Goal: Task Accomplishment & Management: Complete application form

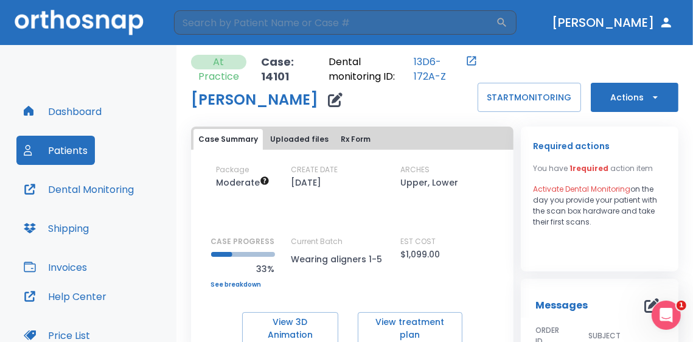
click at [66, 138] on button "Patients" at bounding box center [55, 150] width 78 height 29
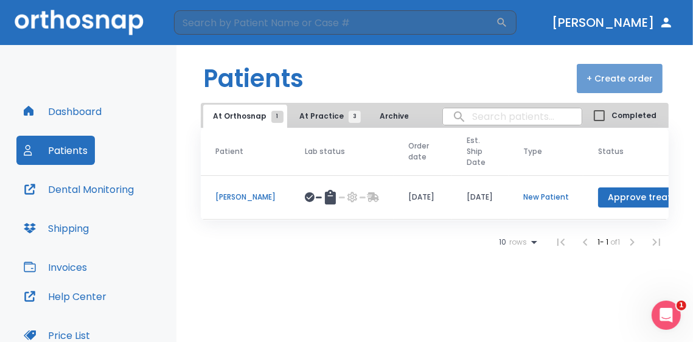
click at [632, 83] on button "+ Create order" at bounding box center [619, 78] width 86 height 29
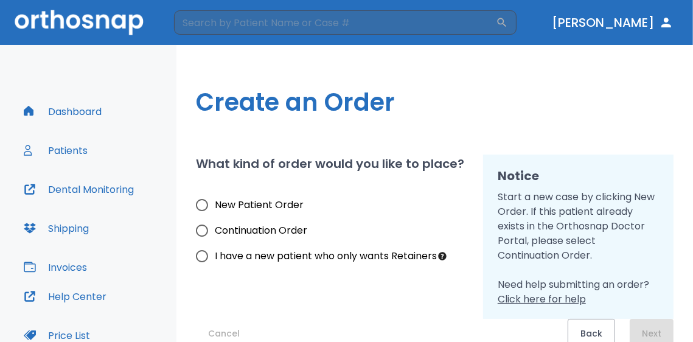
click at [201, 210] on input "New Patient Order" at bounding box center [202, 205] width 26 height 26
radio input "true"
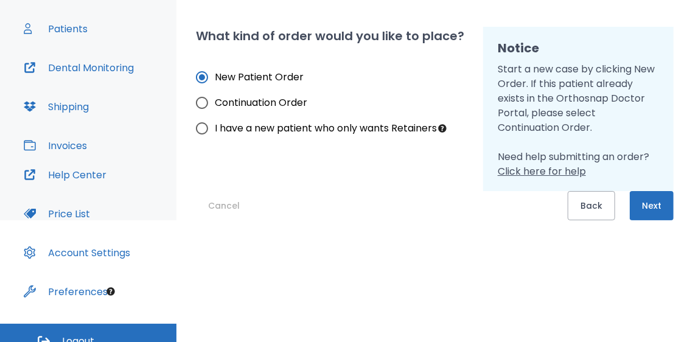
click at [650, 212] on button "Next" at bounding box center [651, 205] width 44 height 29
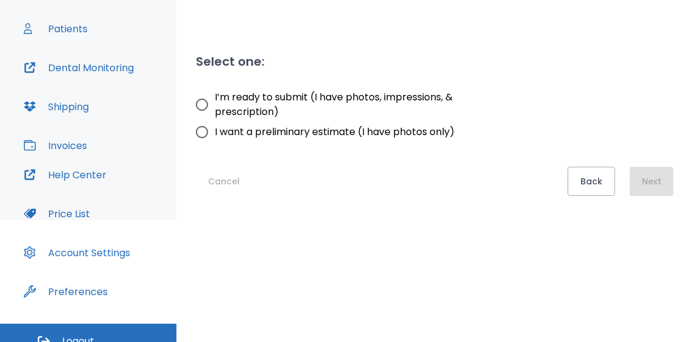
click at [199, 107] on input "I’m ready to submit (I have photos, impressions, & prescription)" at bounding box center [202, 105] width 26 height 26
radio input "true"
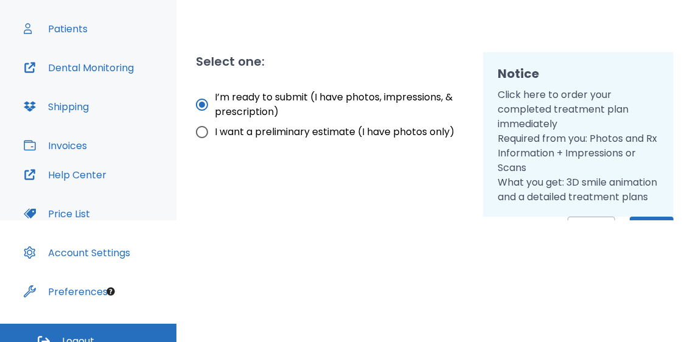
scroll to position [40, 0]
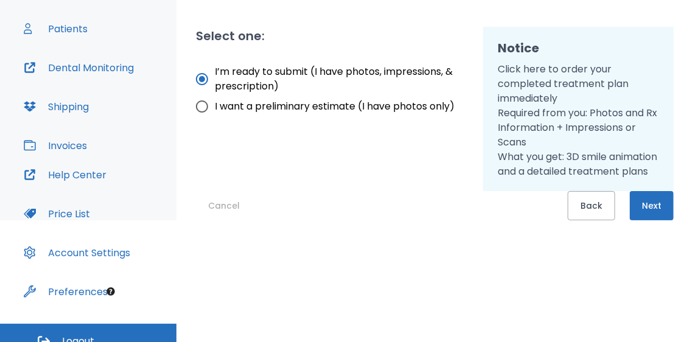
click at [629, 196] on button "Next" at bounding box center [651, 205] width 44 height 29
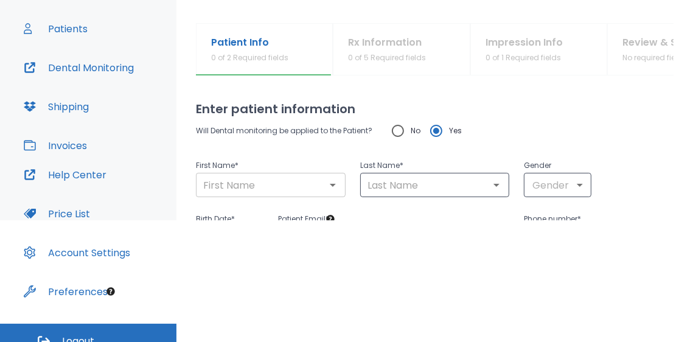
click at [249, 184] on input "text" at bounding box center [270, 184] width 142 height 17
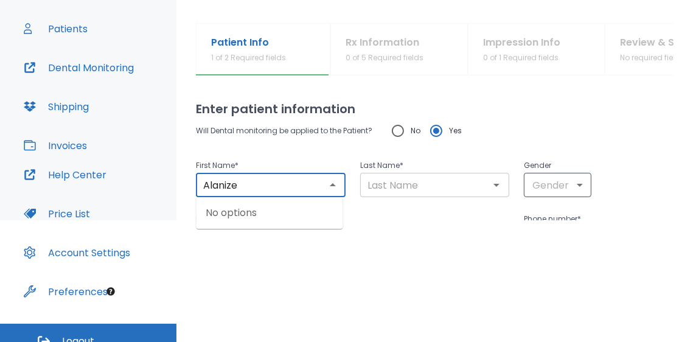
type input "Alanize"
click at [390, 187] on input "text" at bounding box center [435, 184] width 142 height 17
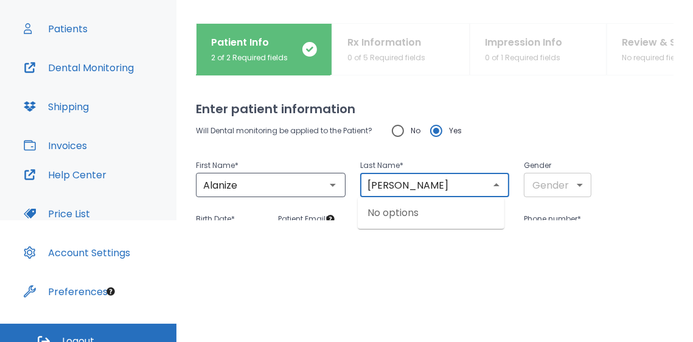
type input "[PERSON_NAME]"
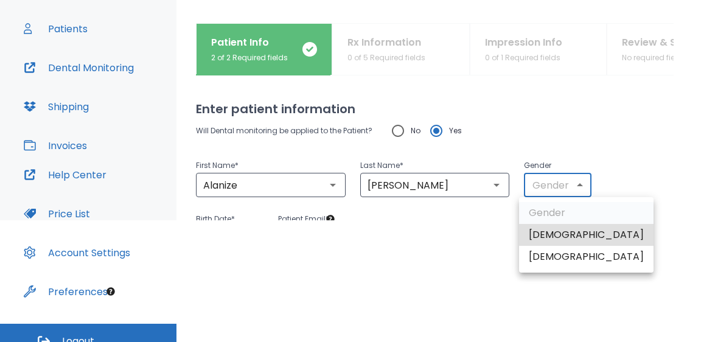
click at [548, 193] on body "​ [PERSON_NAME] Dashboard Patients Dental Monitoring Shipping Invoices Help Cen…" at bounding box center [350, 49] width 701 height 342
click at [547, 255] on li "[DEMOGRAPHIC_DATA]" at bounding box center [586, 257] width 134 height 22
type input "0"
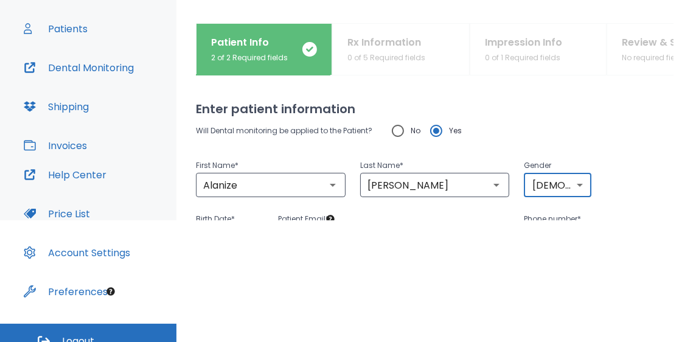
click at [471, 220] on html "​ [PERSON_NAME] Dashboard Patients Dental Monitoring Shipping Invoices Help Cen…" at bounding box center [346, 49] width 693 height 342
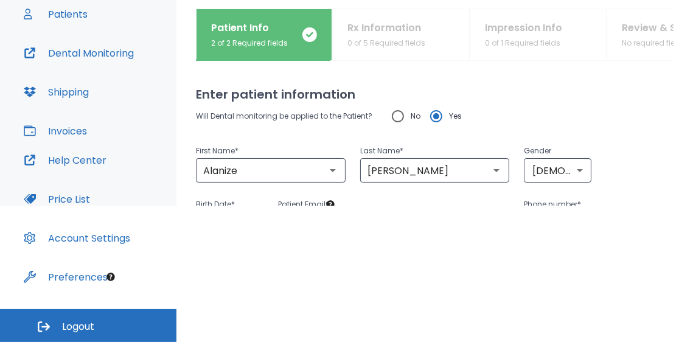
click at [309, 199] on p "Patient Email *" at bounding box center [394, 204] width 232 height 15
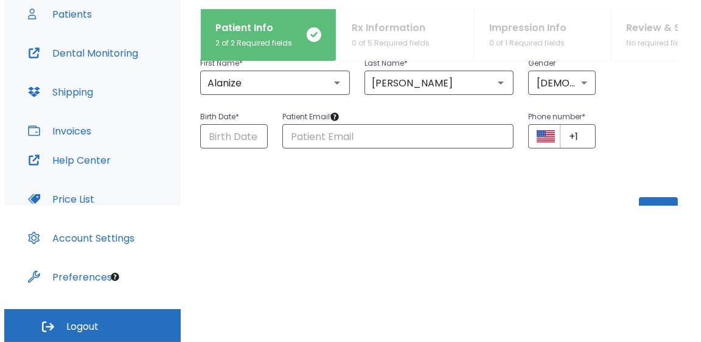
scroll to position [98, 0]
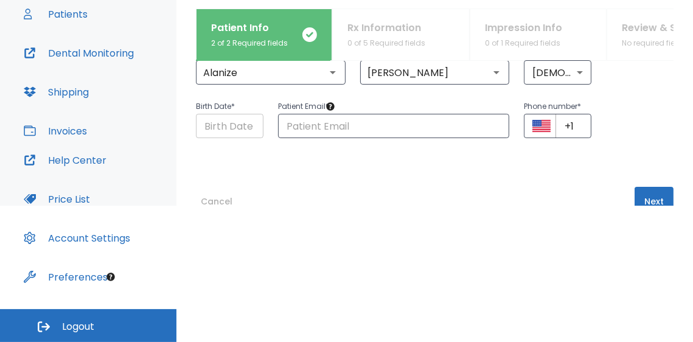
click at [239, 133] on input "Choose date" at bounding box center [229, 126] width 67 height 24
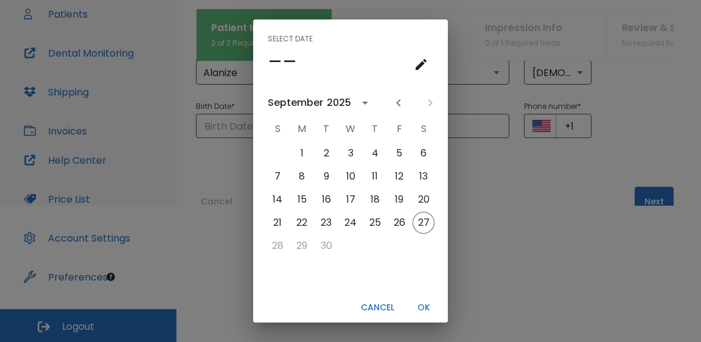
click at [272, 67] on h4 "––" at bounding box center [282, 62] width 29 height 26
click at [272, 57] on h4 "––" at bounding box center [282, 62] width 29 height 26
click at [425, 305] on button "OK" at bounding box center [423, 307] width 39 height 20
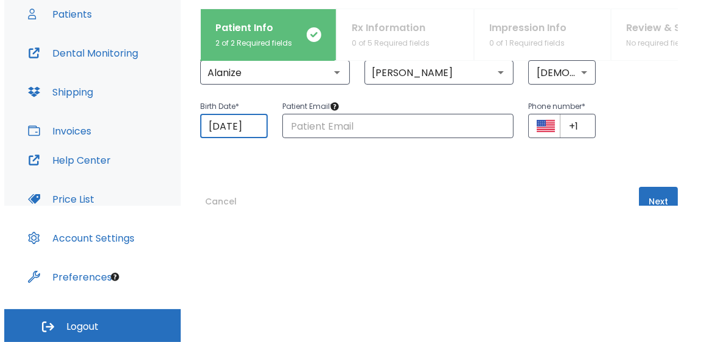
scroll to position [0, 7]
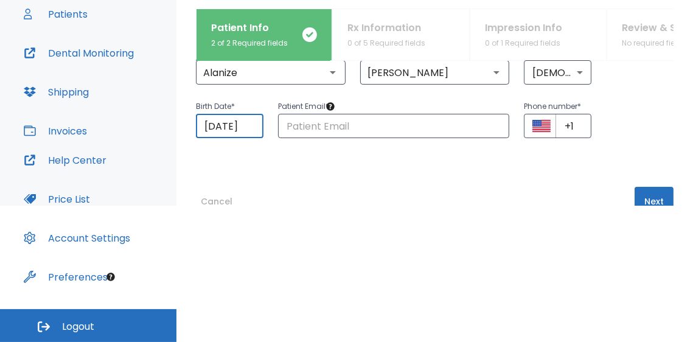
drag, startPoint x: 205, startPoint y: 127, endPoint x: 380, endPoint y: 137, distance: 175.4
click at [381, 136] on div "Birth Date * [DEMOGRAPHIC_DATA] ​ Patient Email * ​ Phone number * ​ +1 ​" at bounding box center [427, 112] width 492 height 54
click at [221, 131] on input "[DATE]" at bounding box center [229, 126] width 67 height 24
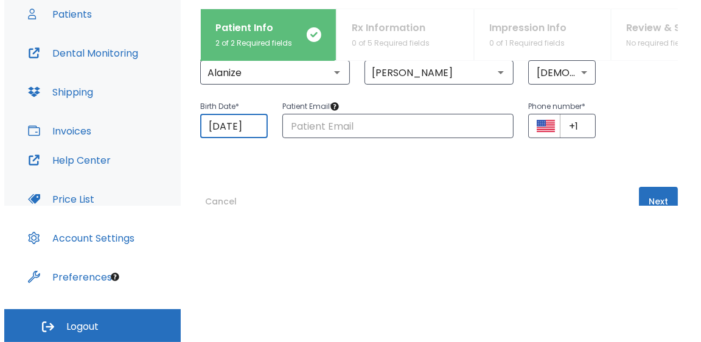
scroll to position [0, 0]
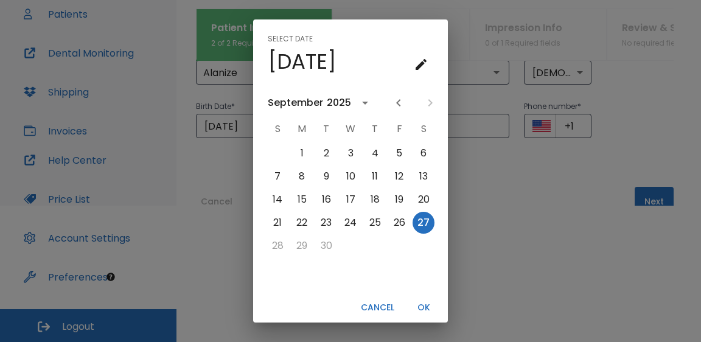
drag, startPoint x: 287, startPoint y: 134, endPoint x: 298, endPoint y: 128, distance: 12.2
click at [288, 134] on div "S M T W T F S" at bounding box center [350, 129] width 195 height 24
click at [355, 103] on button "calendar view is open, switch to year view" at bounding box center [365, 102] width 21 height 21
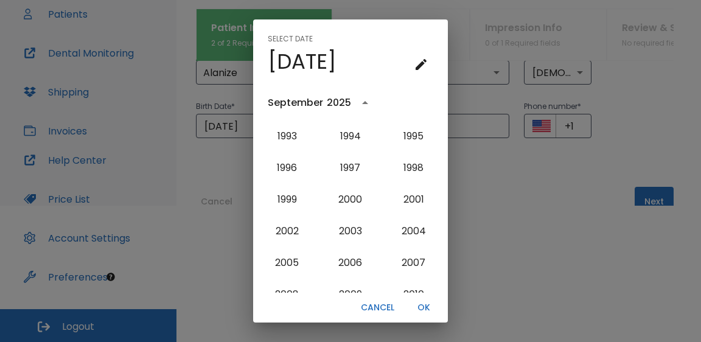
scroll to position [1037, 0]
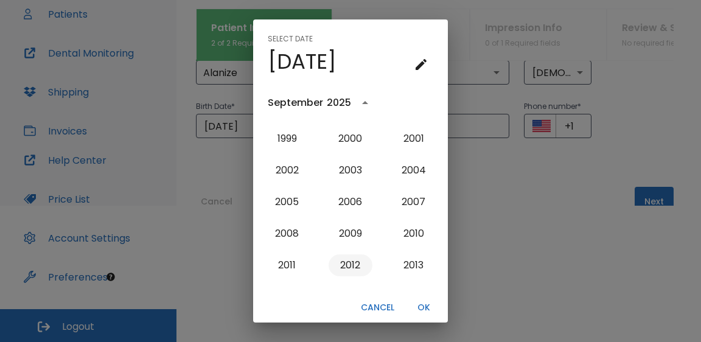
click at [350, 265] on button "2012" at bounding box center [350, 265] width 44 height 22
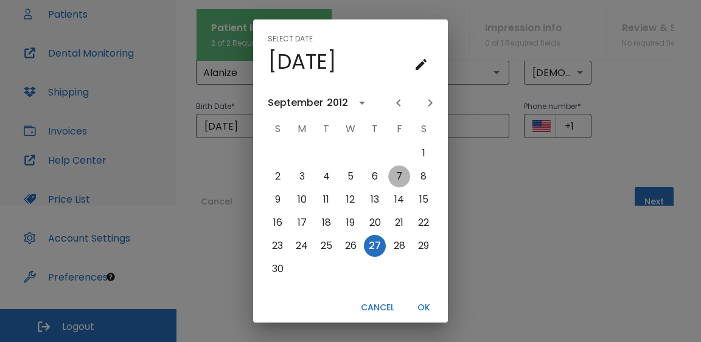
click at [394, 181] on button "7" at bounding box center [399, 176] width 22 height 22
type input "[DATE]"
click at [425, 303] on button "OK" at bounding box center [423, 307] width 39 height 20
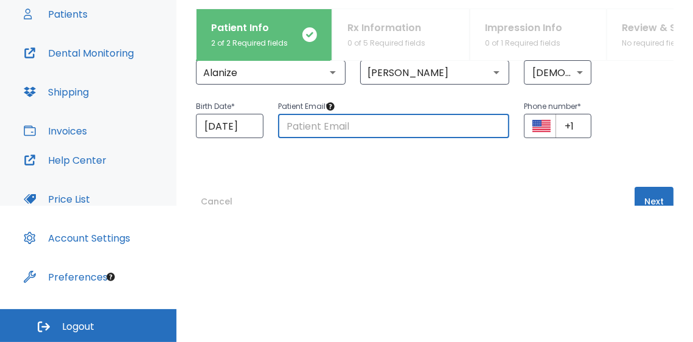
click at [350, 134] on input "text" at bounding box center [394, 126] width 232 height 24
click at [572, 128] on input "+1" at bounding box center [573, 126] width 36 height 24
click at [350, 133] on input "text" at bounding box center [394, 126] width 232 height 24
type input "[EMAIL_ADDRESS][DOMAIN_NAME]"
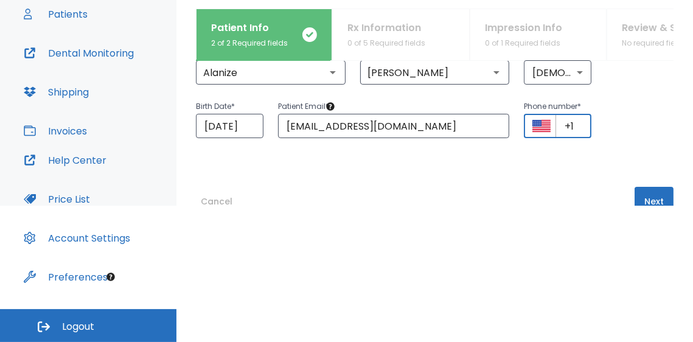
click at [572, 128] on input "+1" at bounding box center [573, 126] width 36 height 24
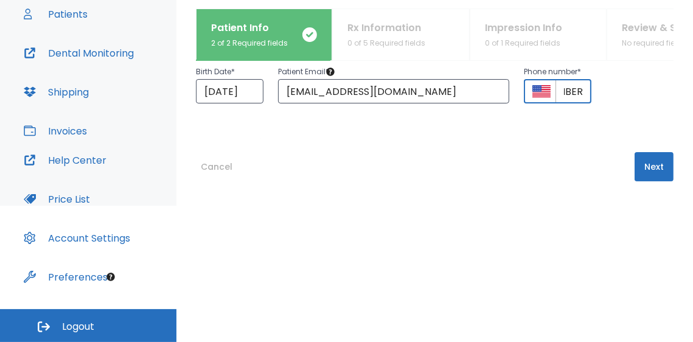
type input "[PHONE_NUMBER]"
click at [662, 172] on button "Next" at bounding box center [653, 166] width 39 height 29
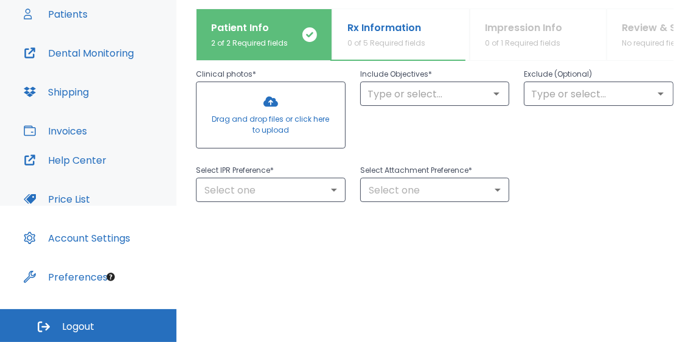
scroll to position [0, 0]
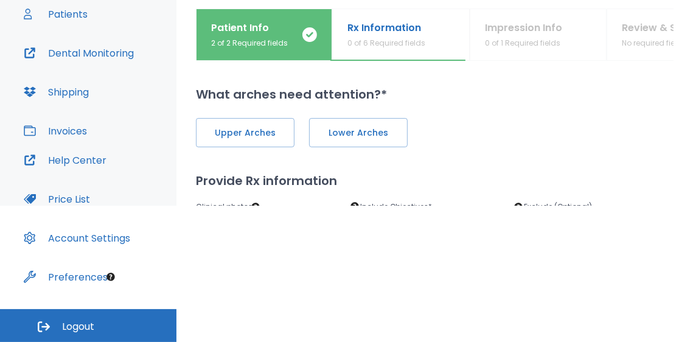
click at [680, 92] on div "Patient Info 2 of 2 Required fields Rx Information 0 of 6 Required fields Impre…" at bounding box center [434, 107] width 516 height 197
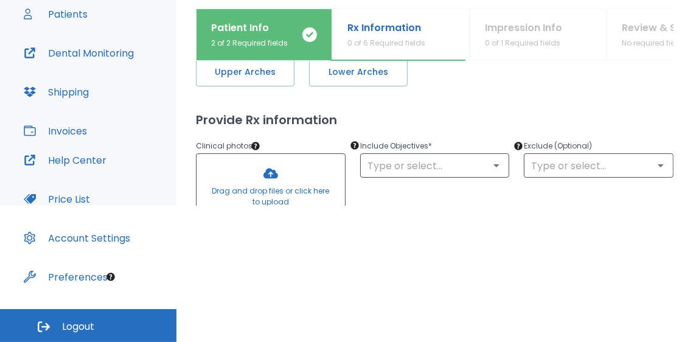
click at [405, 121] on h2 "Provide Rx information" at bounding box center [434, 120] width 477 height 18
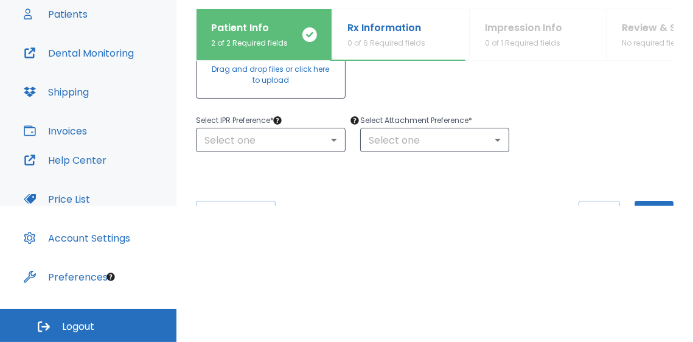
scroll to position [122, 0]
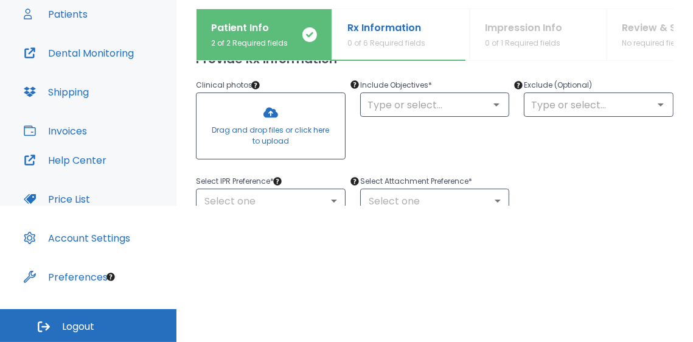
click at [408, 146] on div "Include Objectives * ​" at bounding box center [427, 113] width 164 height 101
click at [462, 105] on input "text" at bounding box center [435, 104] width 142 height 17
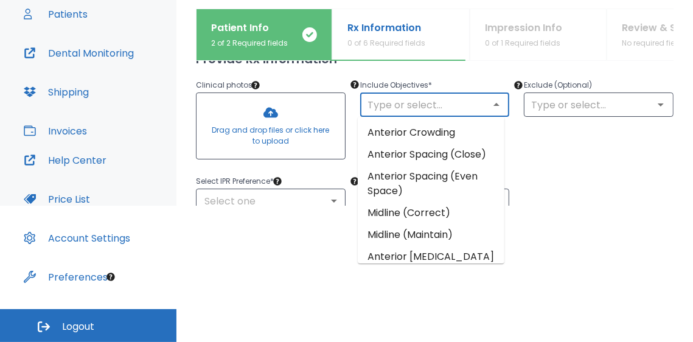
click at [602, 178] on div "Select IPR Preference * Select one ​ Select Attachment Preference * Select one ​" at bounding box center [427, 186] width 492 height 54
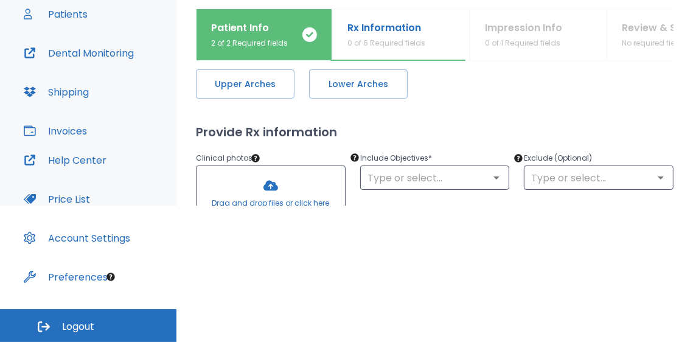
scroll to position [0, 0]
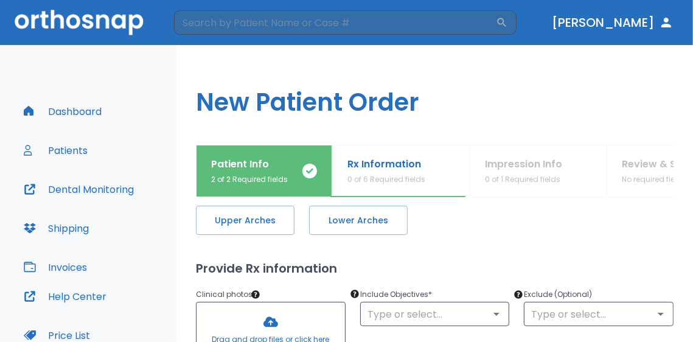
click at [476, 114] on h1 "New Patient Order" at bounding box center [434, 95] width 516 height 100
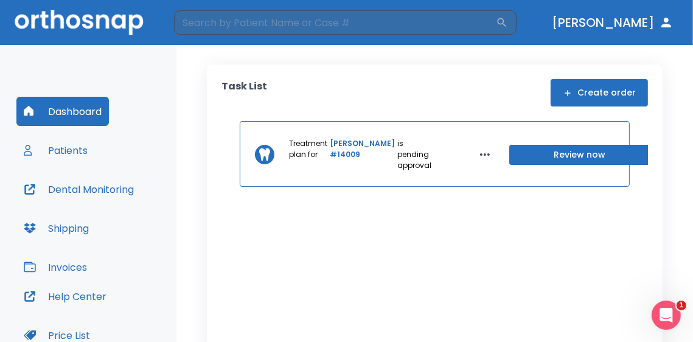
click at [77, 188] on button "Dental Monitoring" at bounding box center [78, 189] width 125 height 29
click at [98, 191] on button "Dental Monitoring" at bounding box center [78, 189] width 125 height 29
click at [75, 151] on button "Patients" at bounding box center [55, 150] width 78 height 29
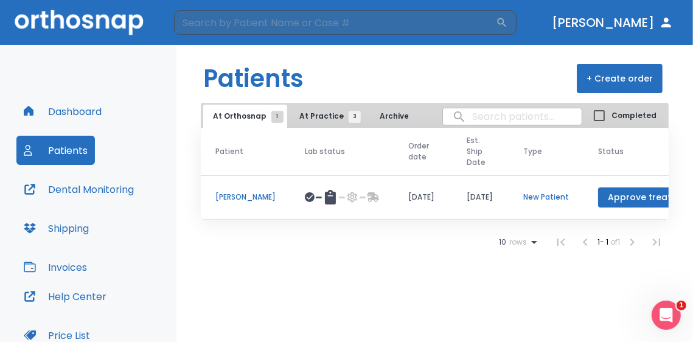
click at [314, 116] on span "At Practice 3" at bounding box center [326, 116] width 55 height 11
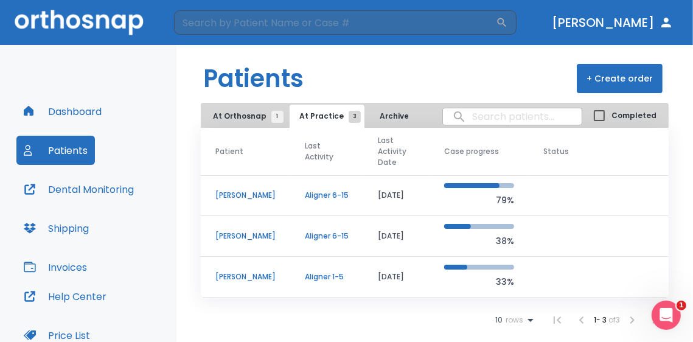
scroll to position [136, 0]
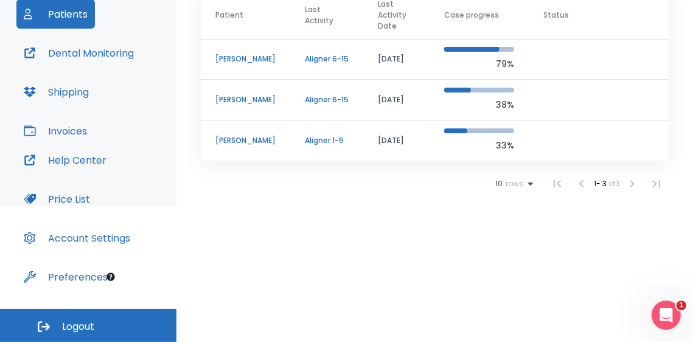
click at [505, 147] on p "33%" at bounding box center [479, 145] width 70 height 15
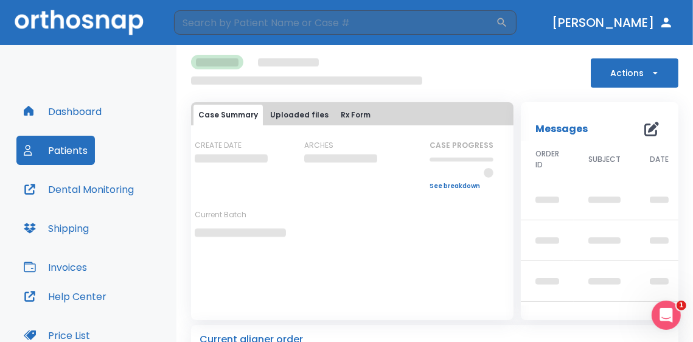
click at [521, 103] on div "Messages 0" at bounding box center [599, 121] width 157 height 39
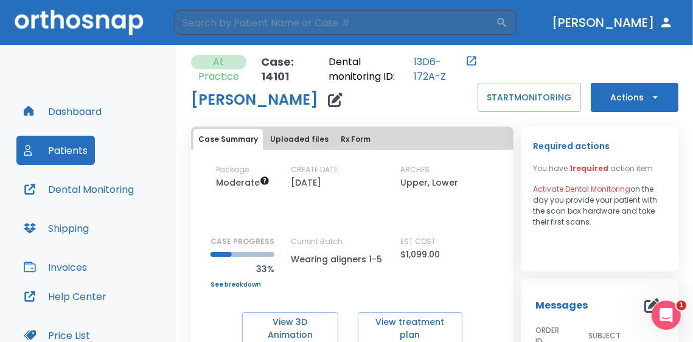
click at [646, 106] on button "Actions" at bounding box center [634, 97] width 88 height 29
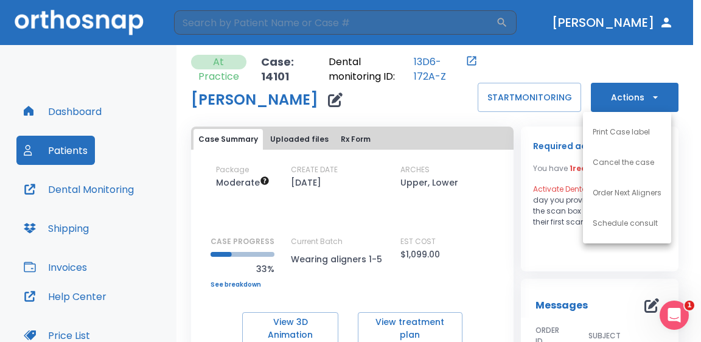
click at [541, 55] on div at bounding box center [350, 171] width 701 height 342
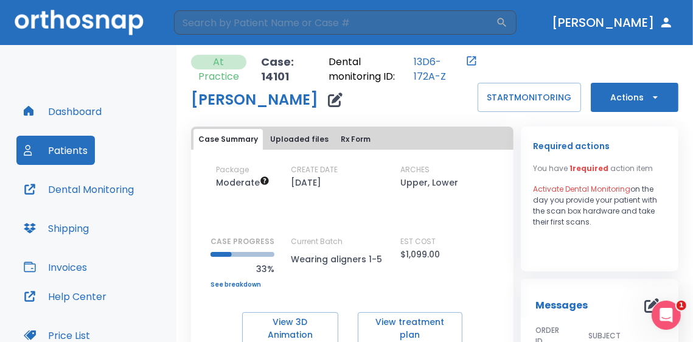
click at [499, 154] on div "Package Moderate CREATE DATE 08/23/25 ARCHES Upper, Lower CASE PROGRESS 33% Upp…" at bounding box center [352, 247] width 322 height 195
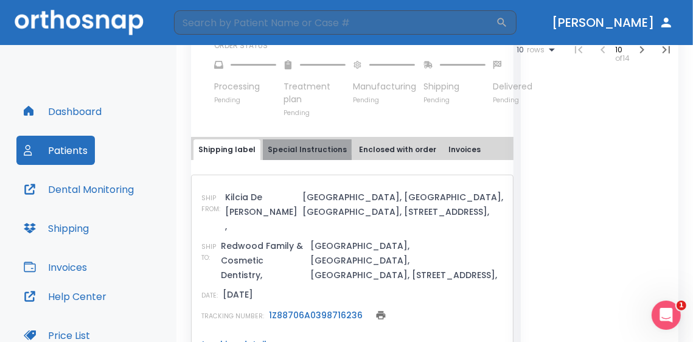
click at [327, 143] on button "Special Instructions" at bounding box center [307, 149] width 89 height 21
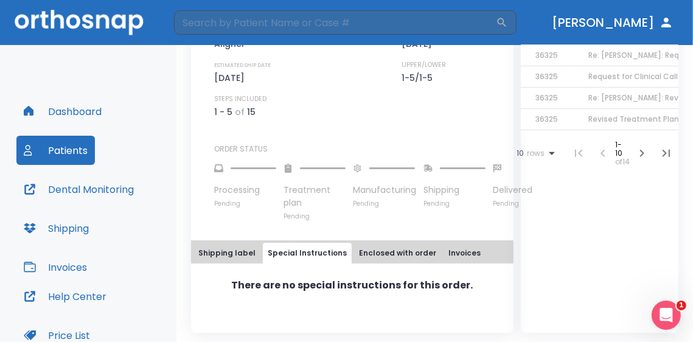
click at [389, 255] on button "Enclosed with order" at bounding box center [397, 253] width 87 height 21
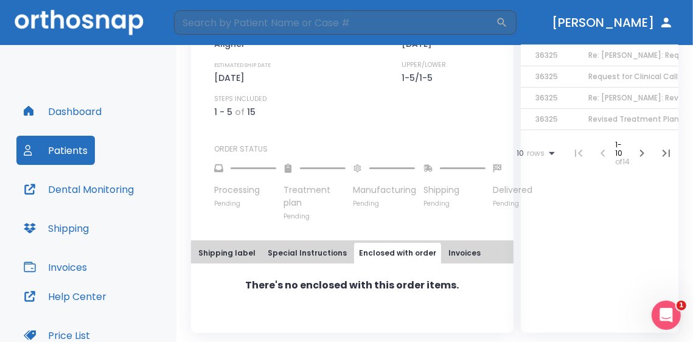
click at [445, 259] on button "Invoices" at bounding box center [464, 253] width 42 height 21
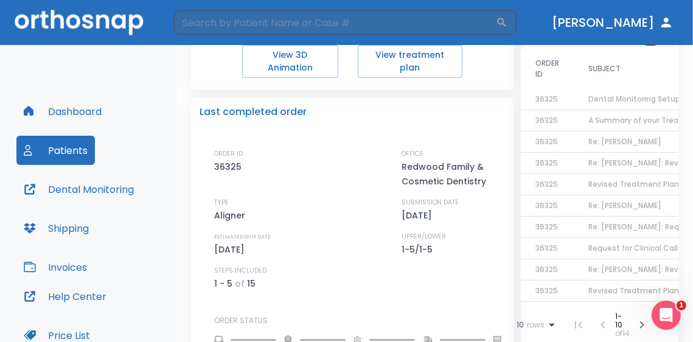
scroll to position [24, 0]
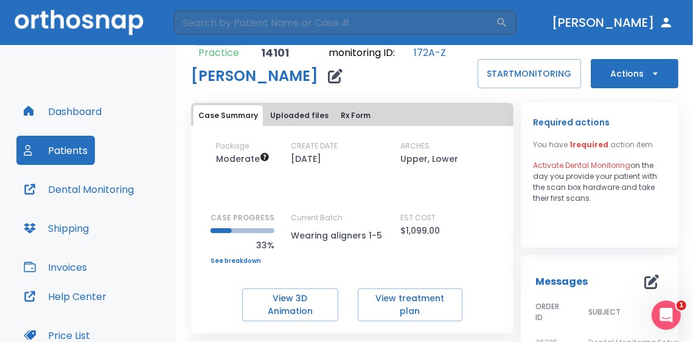
click at [386, 83] on div "[PERSON_NAME]" at bounding box center [334, 76] width 286 height 24
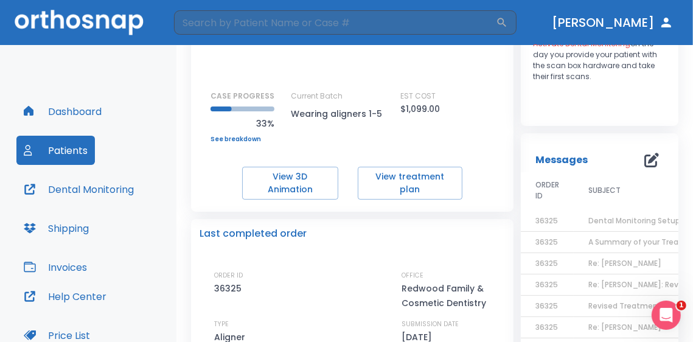
scroll to position [0, 0]
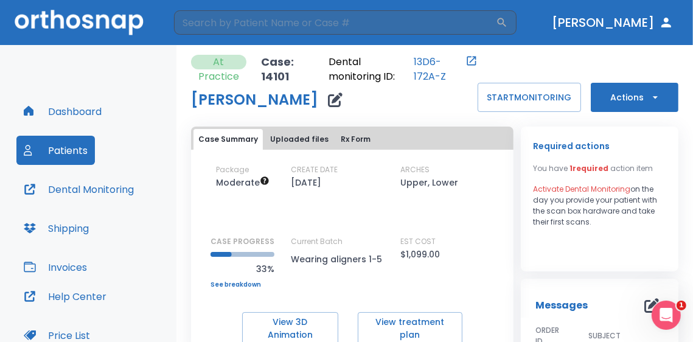
click at [244, 284] on link "See breakdown" at bounding box center [242, 284] width 64 height 7
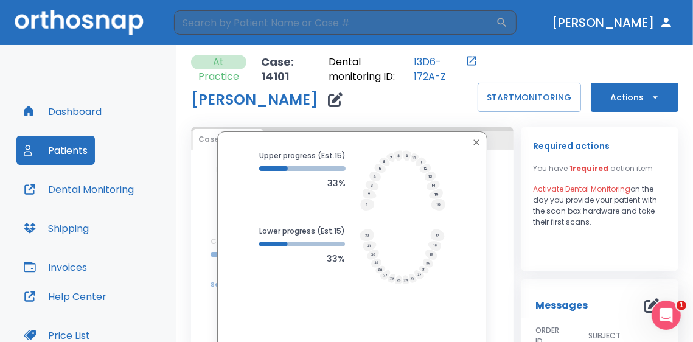
click at [473, 145] on icon "button" at bounding box center [476, 142] width 10 height 10
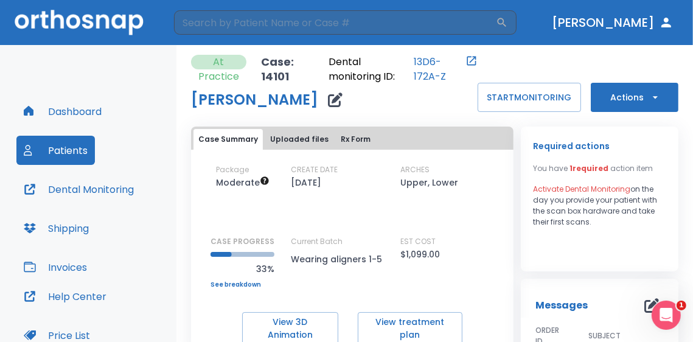
click at [306, 147] on button "Uploaded files" at bounding box center [299, 139] width 68 height 21
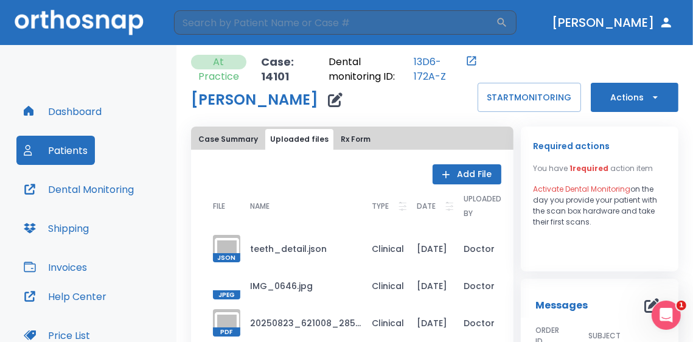
click at [353, 142] on button "Rx Form" at bounding box center [356, 139] width 40 height 21
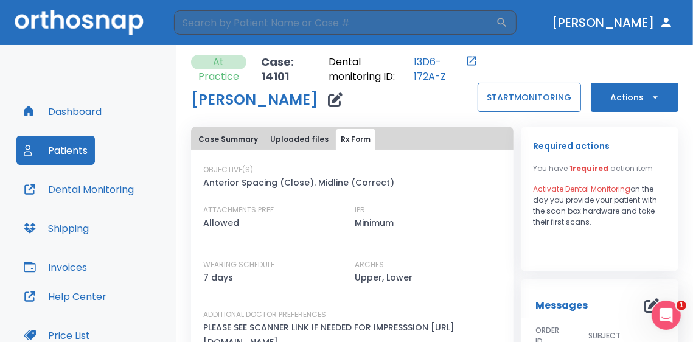
drag, startPoint x: 393, startPoint y: 89, endPoint x: 496, endPoint y: 89, distance: 102.8
click at [393, 89] on div "[PERSON_NAME]" at bounding box center [334, 100] width 286 height 24
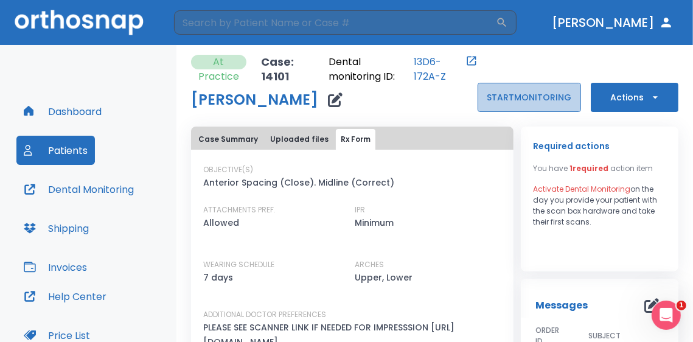
click at [530, 89] on button "START MONITORING" at bounding box center [528, 97] width 103 height 29
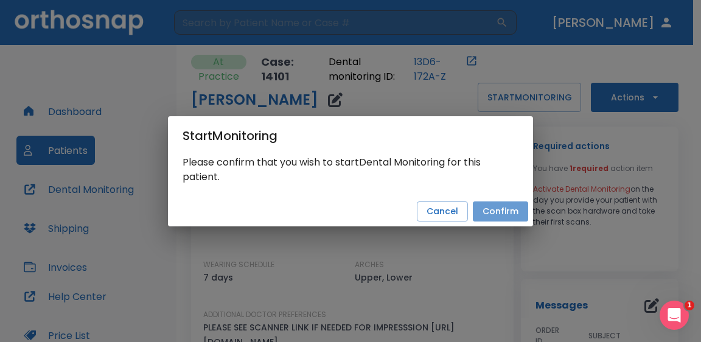
click at [495, 212] on button "Confirm" at bounding box center [499, 211] width 55 height 20
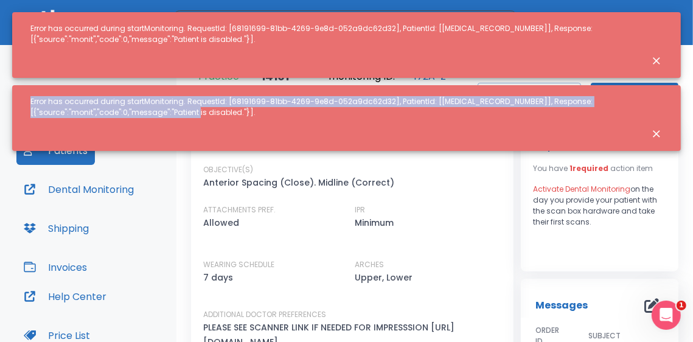
drag, startPoint x: 29, startPoint y: 99, endPoint x: 353, endPoint y: 133, distance: 325.3
click at [353, 133] on div "Error has occurred during startMonitoring. RequestId: [68191699-81bb-4269-9e8d-…" at bounding box center [346, 118] width 668 height 66
copy div "Error has occurred during startMonitoring. RequestId: [68191699-81bb-4269-9e8d-…"
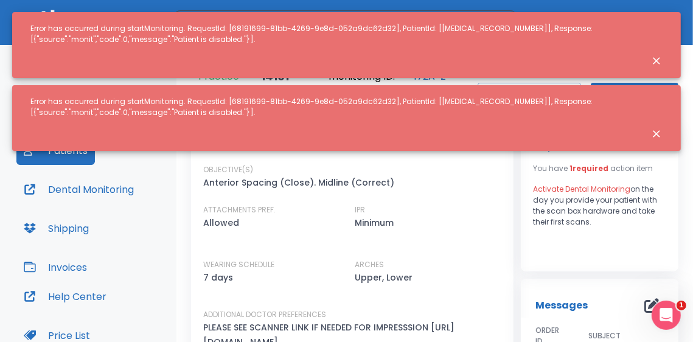
click at [452, 182] on div "OBJECTIVE(S) Anterior Spacing (Close). Midline (Correct)" at bounding box center [344, 177] width 283 height 26
click at [477, 182] on div "OBJECTIVE(S) Anterior Spacing (Close). Midline (Correct)" at bounding box center [344, 177] width 283 height 26
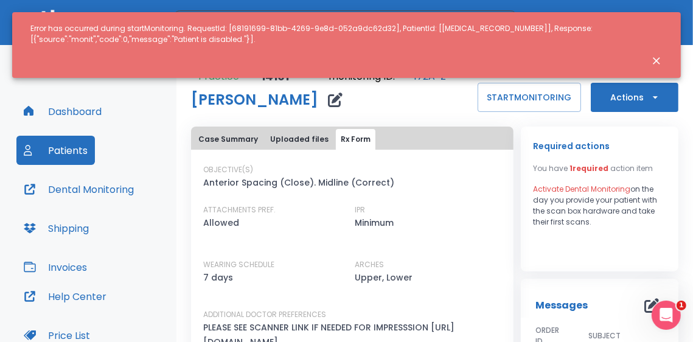
click at [152, 116] on div "Dashboard Patients Dental Monitoring Shipping Invoices" at bounding box center [88, 189] width 144 height 185
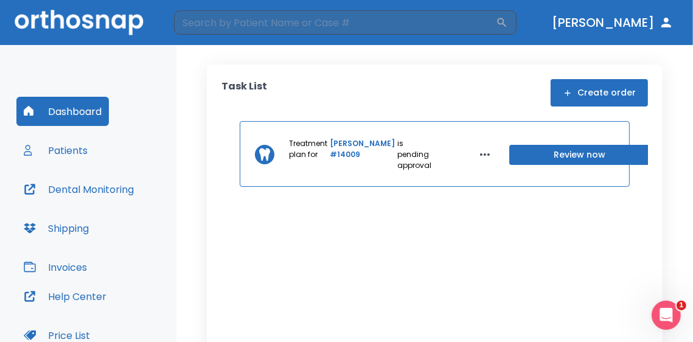
click at [69, 150] on button "Patients" at bounding box center [55, 150] width 78 height 29
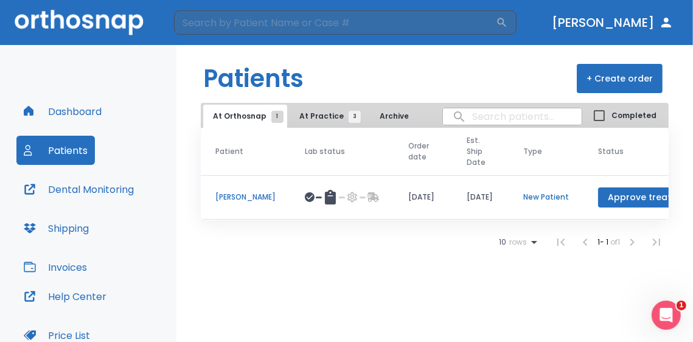
click at [319, 116] on span "At Practice 3" at bounding box center [326, 116] width 55 height 11
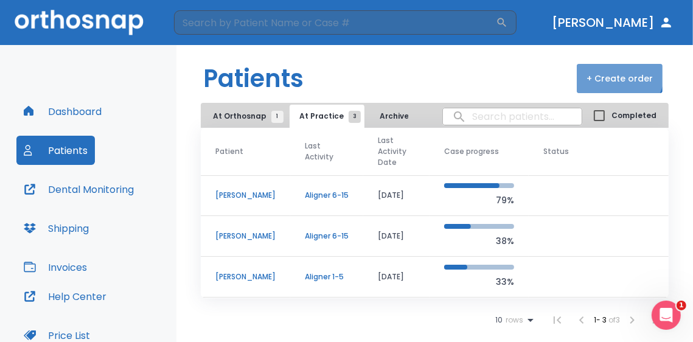
click at [609, 69] on button "+ Create order" at bounding box center [619, 78] width 86 height 29
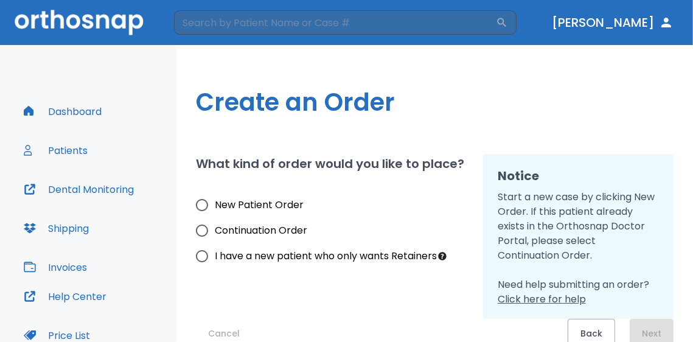
click at [493, 144] on div "Notice Start a new case by clicking New Order. If this patient already exists i…" at bounding box center [570, 229] width 205 height 179
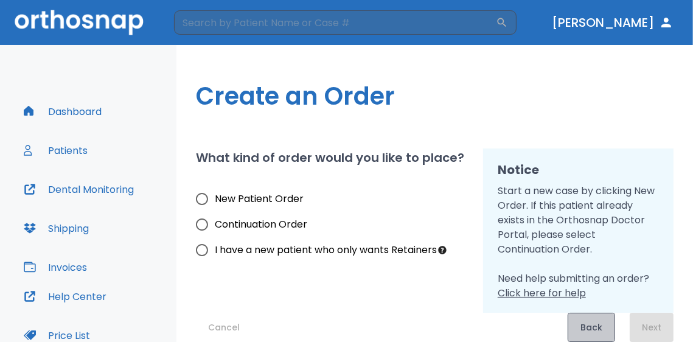
click at [585, 329] on button "Back" at bounding box center [590, 327] width 47 height 29
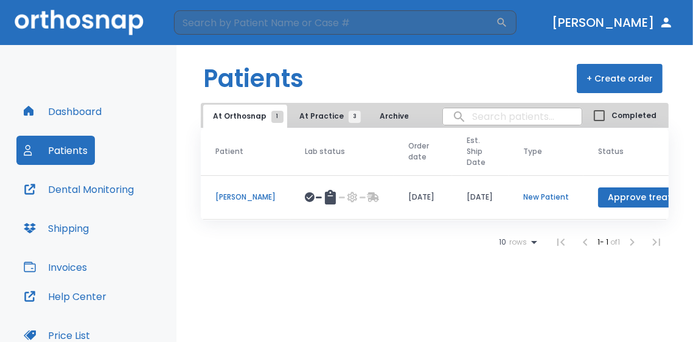
scroll to position [136, 0]
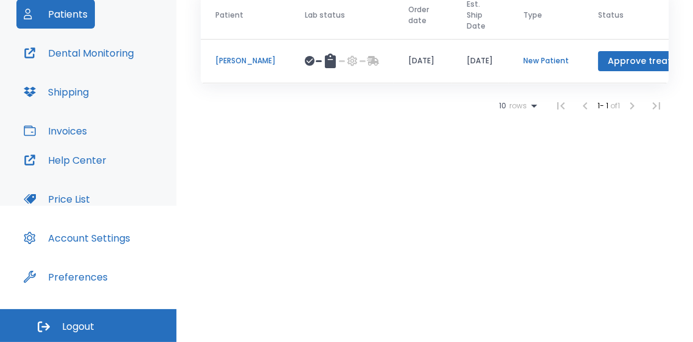
click at [77, 126] on button "Invoices" at bounding box center [55, 130] width 78 height 29
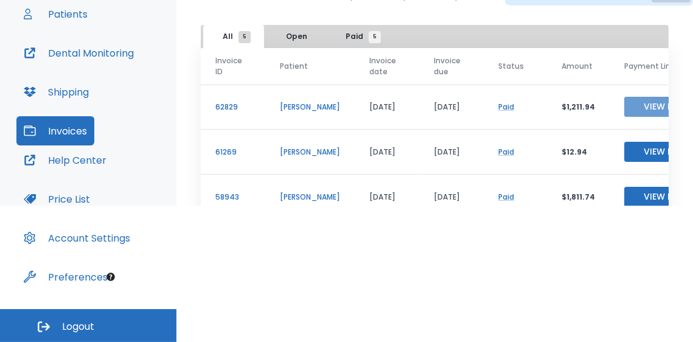
click at [635, 100] on button "View Receipt" at bounding box center [672, 107] width 96 height 20
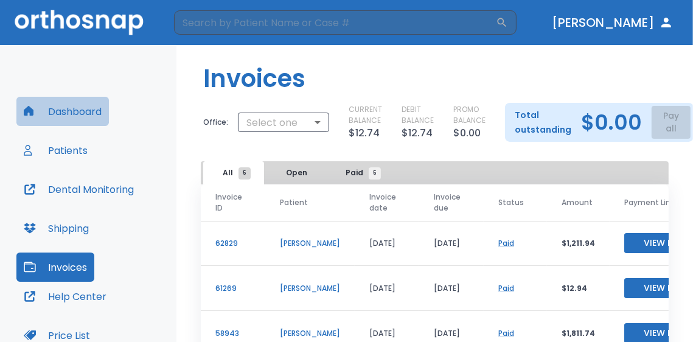
click at [64, 121] on button "Dashboard" at bounding box center [62, 111] width 92 height 29
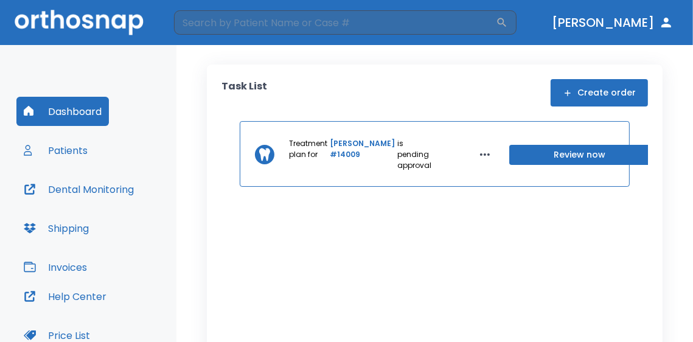
click at [572, 80] on button "Create order" at bounding box center [598, 92] width 97 height 27
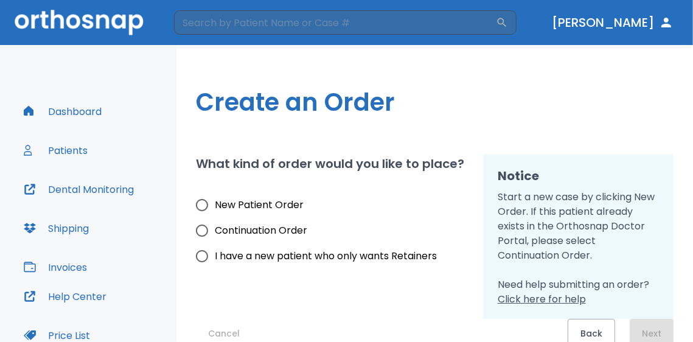
click at [573, 87] on h1 "Create an Order" at bounding box center [434, 102] width 477 height 36
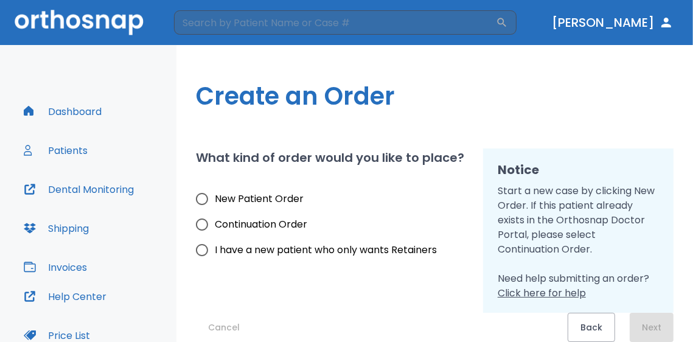
scroll to position [122, 0]
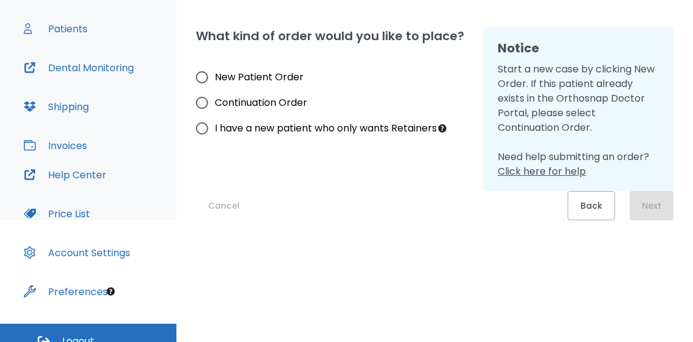
click at [202, 81] on input "New Patient Order" at bounding box center [202, 77] width 26 height 26
radio input "true"
click at [645, 198] on button "Next" at bounding box center [651, 205] width 44 height 29
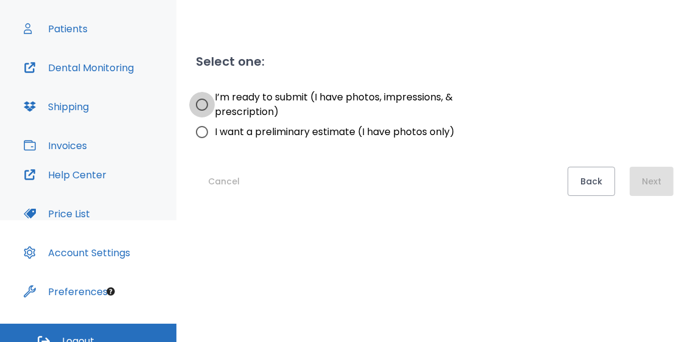
click at [203, 104] on input "I’m ready to submit (I have photos, impressions, & prescription)" at bounding box center [202, 105] width 26 height 26
radio input "true"
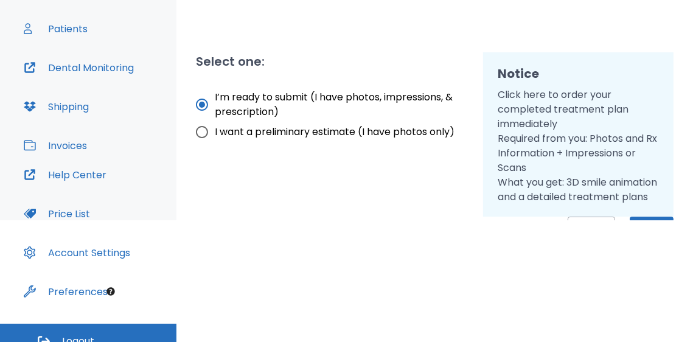
scroll to position [40, 0]
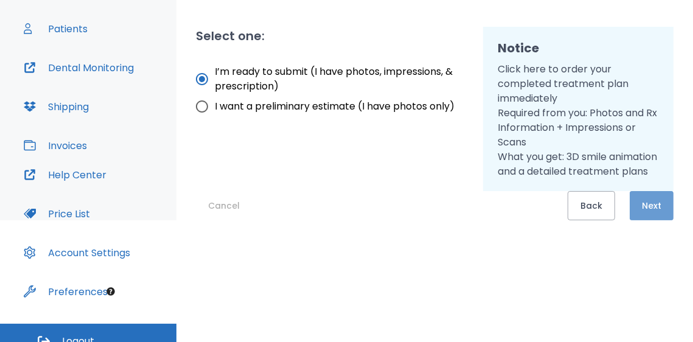
click at [655, 209] on button "Next" at bounding box center [651, 205] width 44 height 29
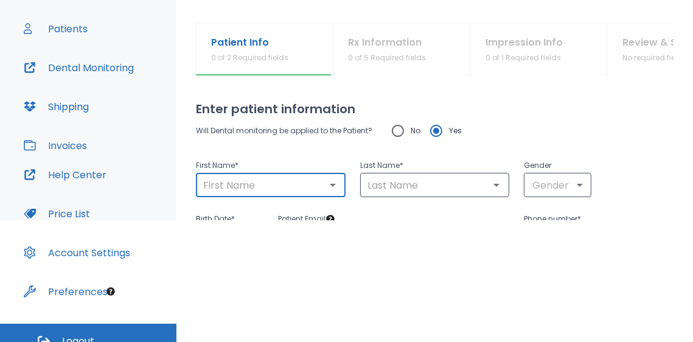
click at [288, 192] on input "text" at bounding box center [270, 184] width 142 height 17
click at [279, 186] on input "text" at bounding box center [270, 184] width 142 height 17
type input "Alanize"
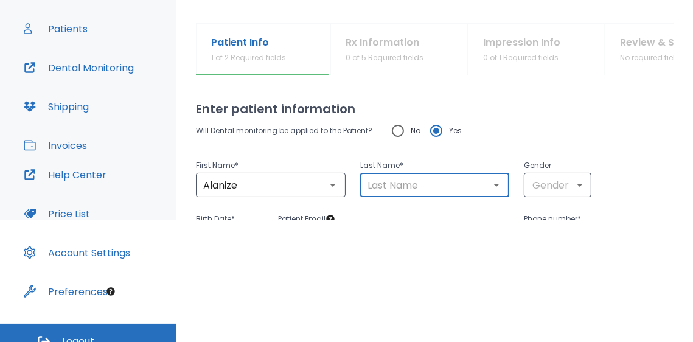
click at [433, 181] on input "text" at bounding box center [435, 184] width 142 height 17
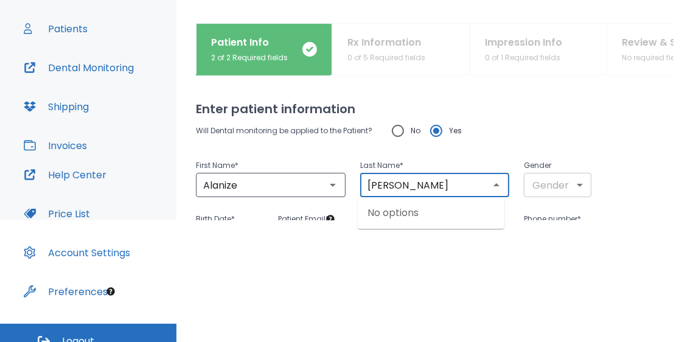
type input "[PERSON_NAME]"
click at [553, 180] on body "​ Dr. Largoza Dashboard Patients Dental Monitoring Shipping Invoices Help Cente…" at bounding box center [346, 49] width 693 height 342
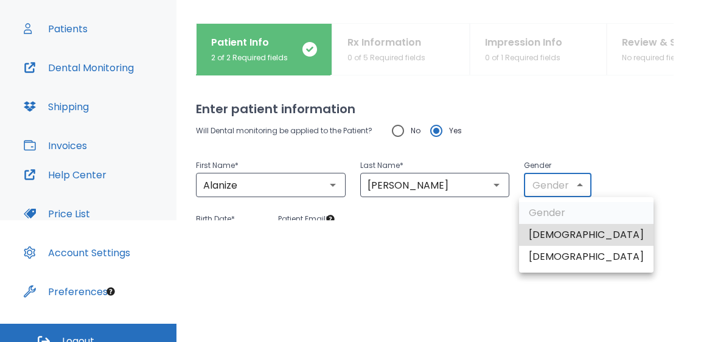
drag, startPoint x: 553, startPoint y: 256, endPoint x: 542, endPoint y: 243, distance: 17.3
click at [552, 256] on li "[DEMOGRAPHIC_DATA]" at bounding box center [586, 257] width 134 height 22
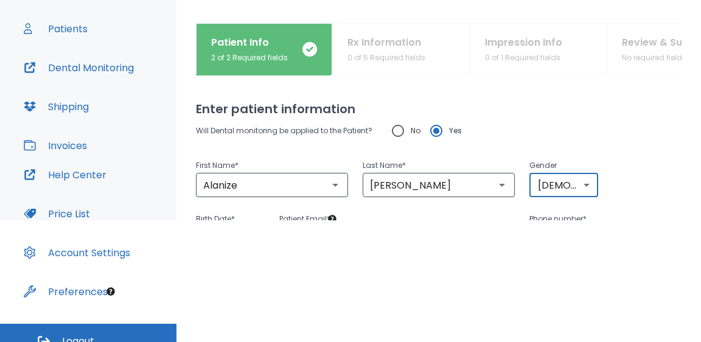
type input "0"
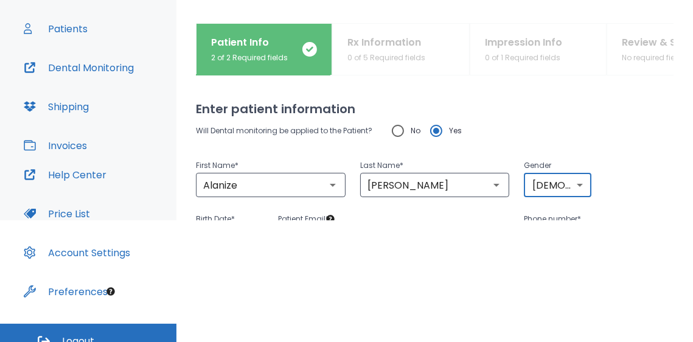
click at [488, 144] on div "Last Name * Galimba ​" at bounding box center [427, 171] width 164 height 54
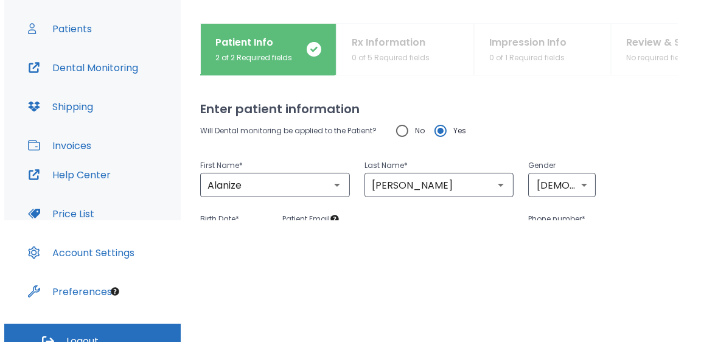
scroll to position [122, 0]
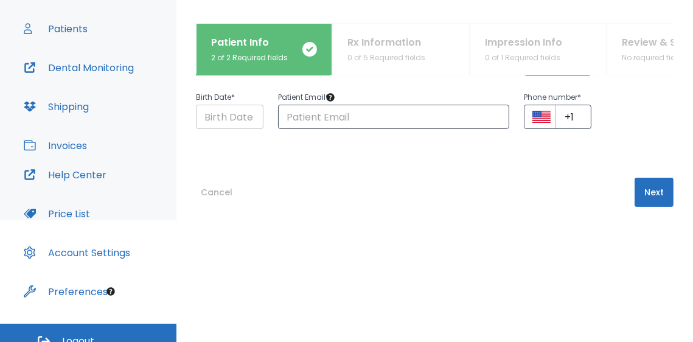
click at [226, 116] on input "Choose date" at bounding box center [229, 117] width 67 height 24
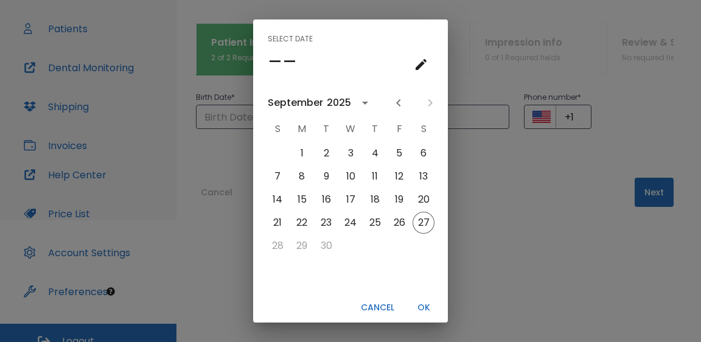
click at [277, 64] on h4 "––" at bounding box center [282, 62] width 29 height 26
click at [273, 59] on h4 "––" at bounding box center [282, 62] width 29 height 26
click at [423, 67] on icon "calendar view is open, go to text input view" at bounding box center [420, 64] width 15 height 15
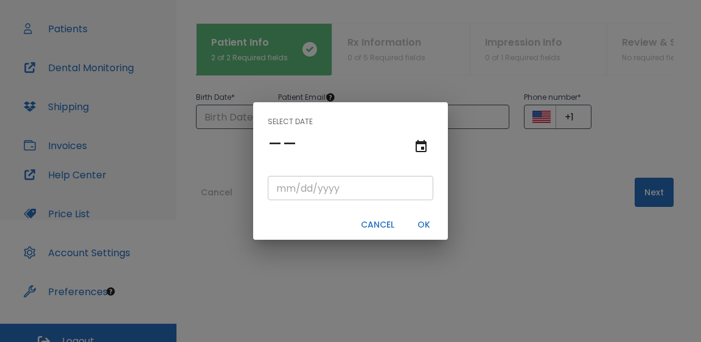
click at [302, 194] on input "tel" at bounding box center [350, 188] width 165 height 24
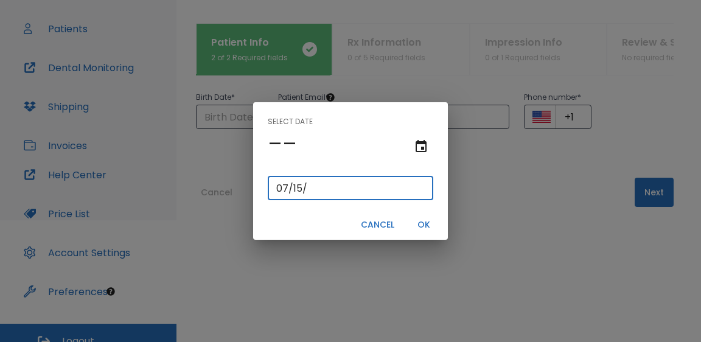
type input "07/15/"
type input "07/15/0002"
type input "07/15/2"
type input "07/15/0020"
type input "07/15/20"
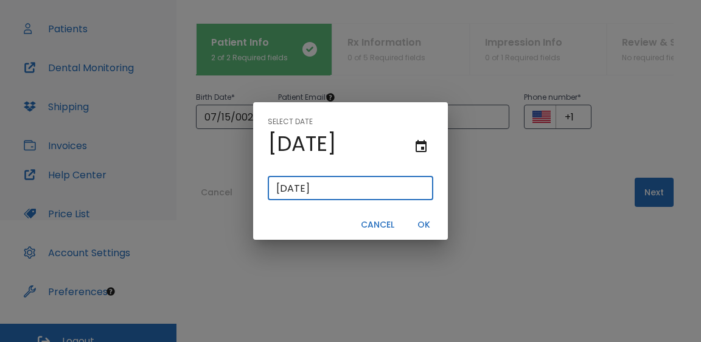
type input "07/15/0201"
type input "07/15/201"
type input "07/15/2012"
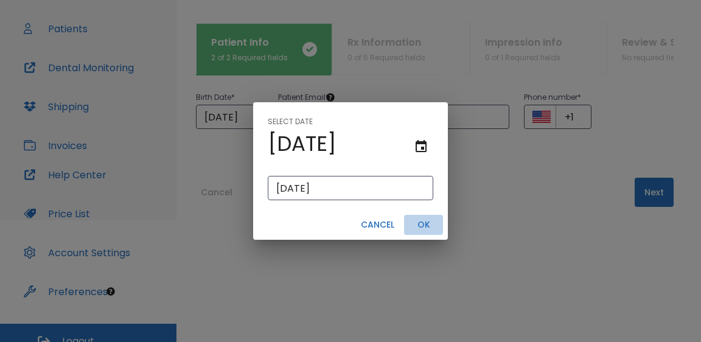
click at [421, 218] on button "OK" at bounding box center [423, 225] width 39 height 20
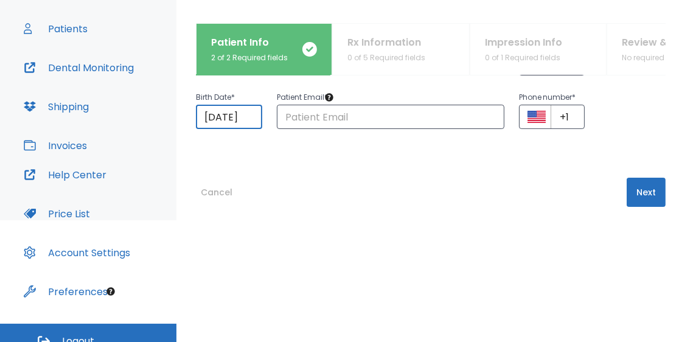
scroll to position [0, 0]
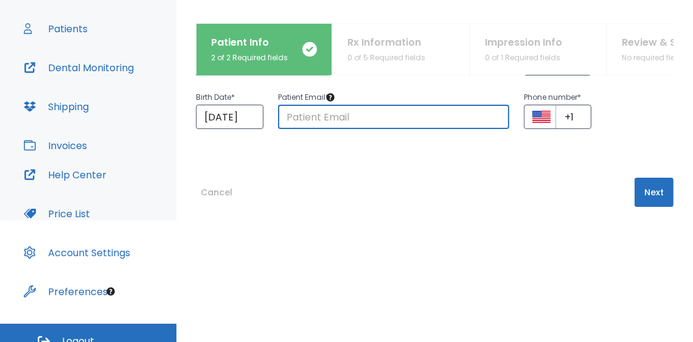
click at [336, 119] on input "text" at bounding box center [394, 117] width 232 height 24
type input "[EMAIL_ADDRESS][DOMAIN_NAME]"
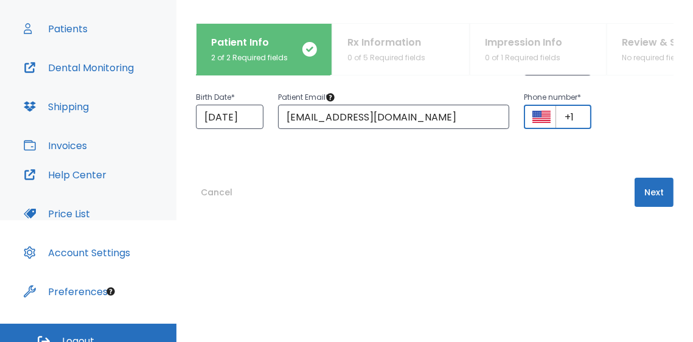
click at [576, 112] on input "+1" at bounding box center [573, 117] width 36 height 24
type input "[PHONE_NUMBER]"
click at [634, 192] on button "Next" at bounding box center [653, 192] width 39 height 29
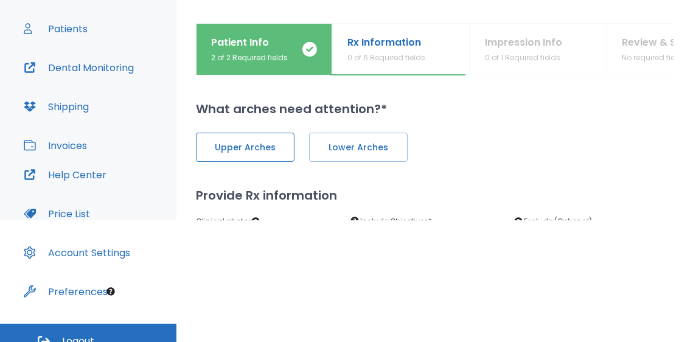
drag, startPoint x: 264, startPoint y: 163, endPoint x: 266, endPoint y: 150, distance: 13.5
click at [264, 162] on div "Upper Arches Lower Arches Provide Rx information Clinical photos * Drag and dro…" at bounding box center [434, 233] width 477 height 231
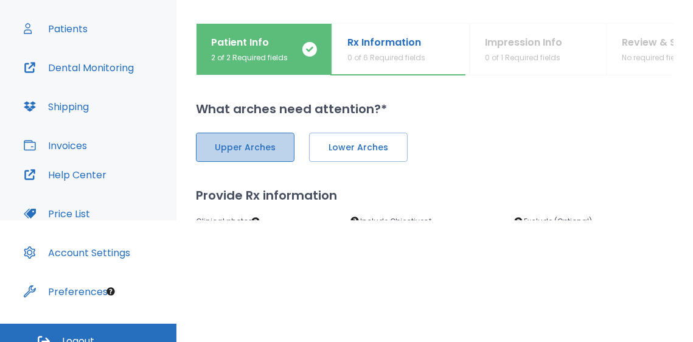
drag, startPoint x: 266, startPoint y: 150, endPoint x: 334, endPoint y: 150, distance: 68.7
click at [267, 150] on span "Upper Arches" at bounding box center [245, 147] width 73 height 13
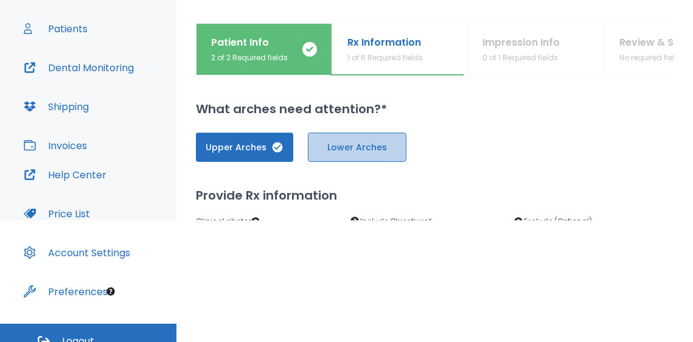
drag, startPoint x: 335, startPoint y: 150, endPoint x: 421, endPoint y: 151, distance: 85.7
click at [337, 150] on span "Lower Arches" at bounding box center [356, 147] width 73 height 13
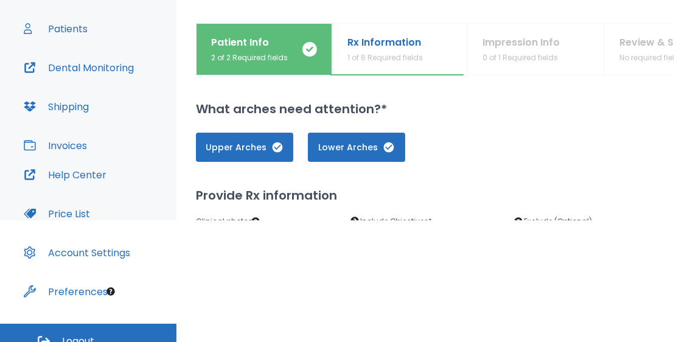
click at [481, 157] on div "Upper Arches Lower Arches" at bounding box center [434, 147] width 477 height 29
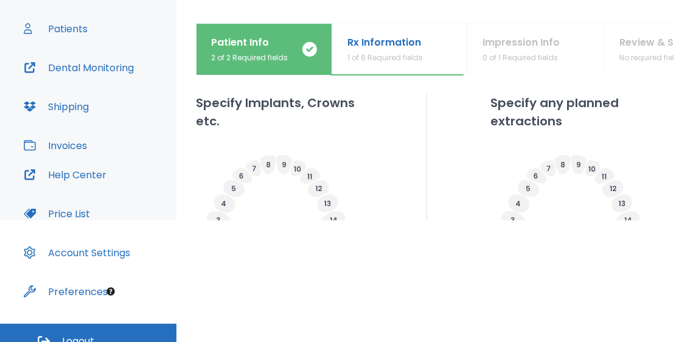
scroll to position [122, 0]
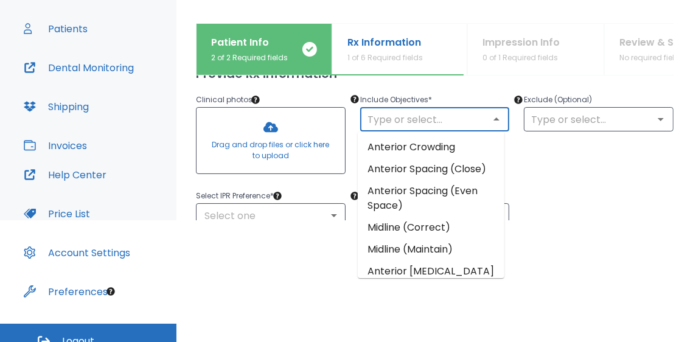
click at [398, 117] on input "text" at bounding box center [435, 119] width 142 height 17
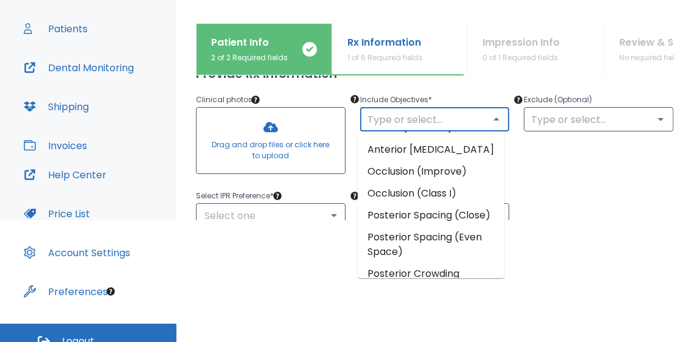
scroll to position [61, 0]
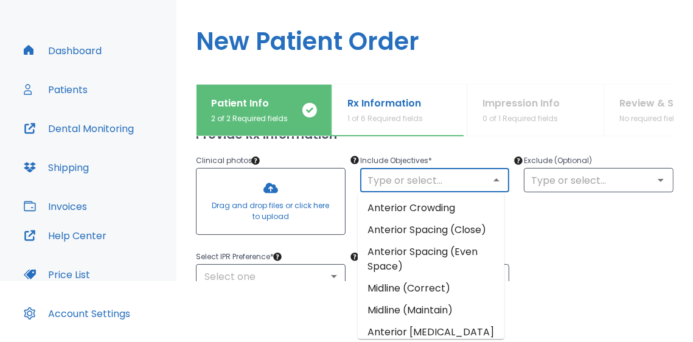
click at [431, 211] on li "Anterior Crowding" at bounding box center [431, 208] width 147 height 22
click at [474, 179] on input "text" at bounding box center [435, 179] width 142 height 17
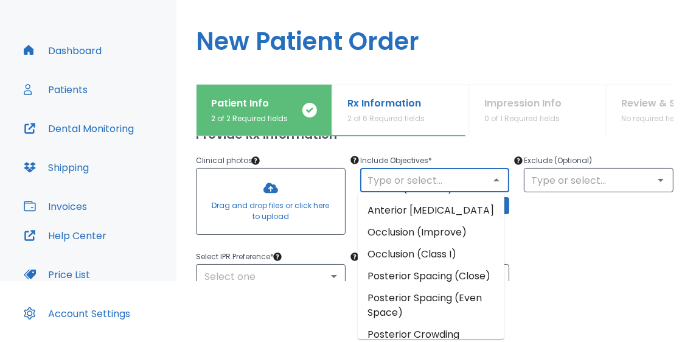
click at [562, 246] on div "Select IPR Preference * Select one ​ Select Attachment Preference * Select one ​" at bounding box center [427, 262] width 492 height 54
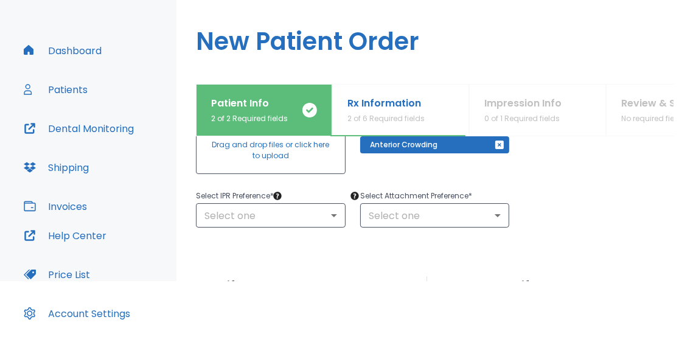
scroll to position [61, 0]
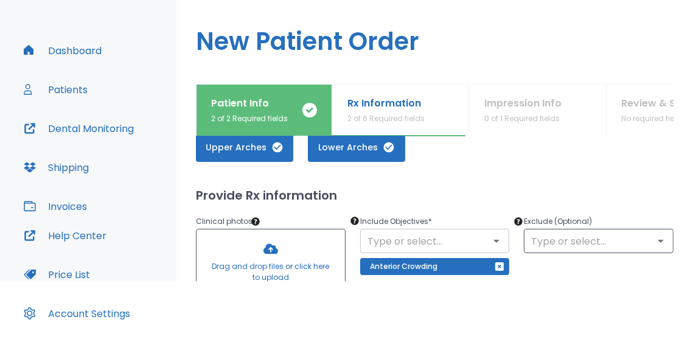
click at [479, 246] on input "text" at bounding box center [435, 240] width 142 height 17
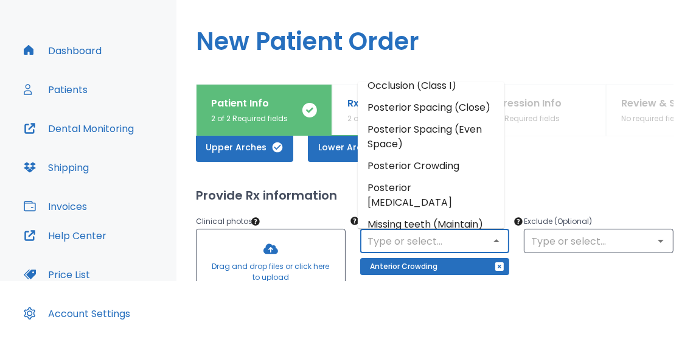
scroll to position [187, 0]
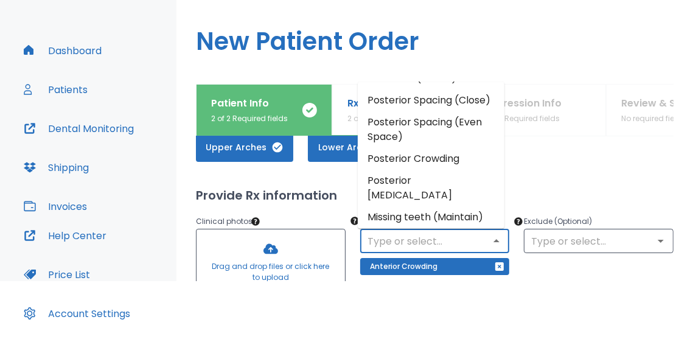
click at [456, 170] on li "Posterior Crowding" at bounding box center [431, 159] width 147 height 22
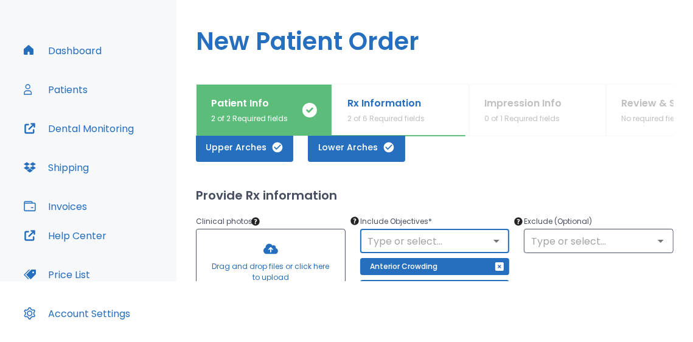
click at [545, 260] on div "Exclude (Optional) ​" at bounding box center [591, 249] width 164 height 101
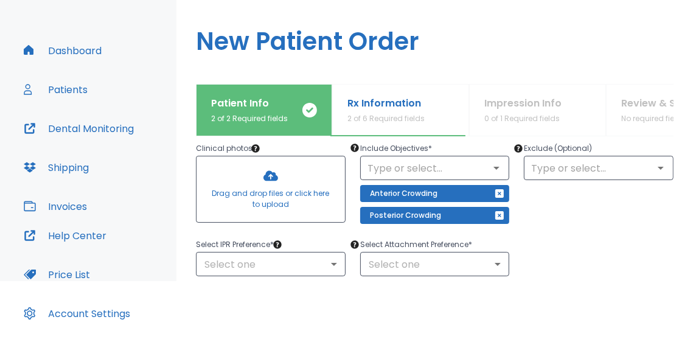
scroll to position [141, 0]
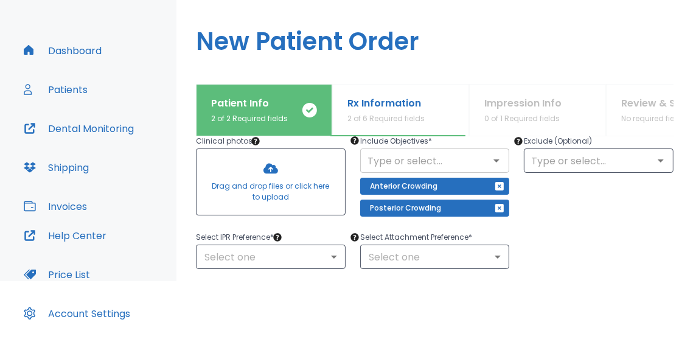
click at [492, 152] on button "Open" at bounding box center [496, 160] width 17 height 17
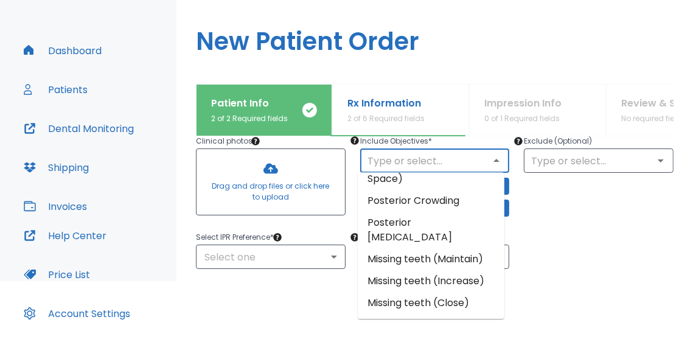
scroll to position [234, 0]
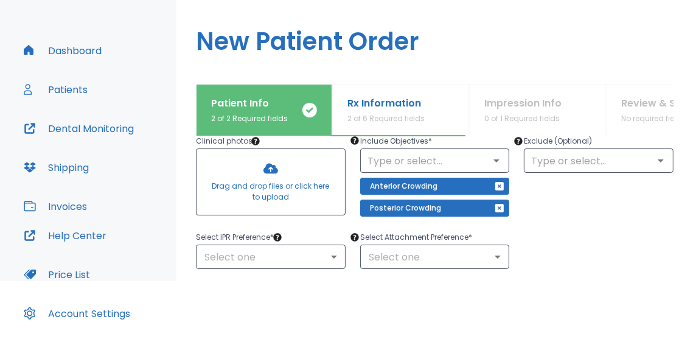
click at [542, 239] on div "Select IPR Preference * Select one ​ Select Attachment Preference * Select one ​" at bounding box center [427, 242] width 492 height 54
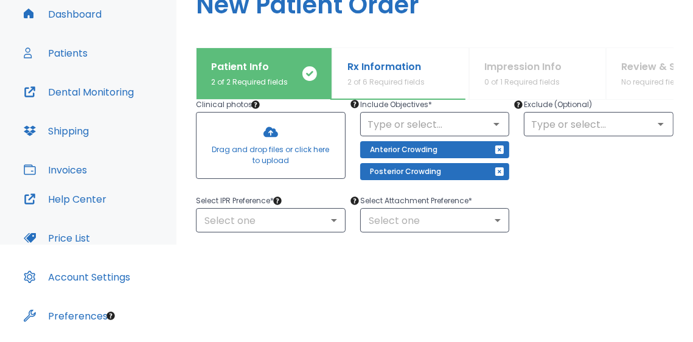
scroll to position [106, 0]
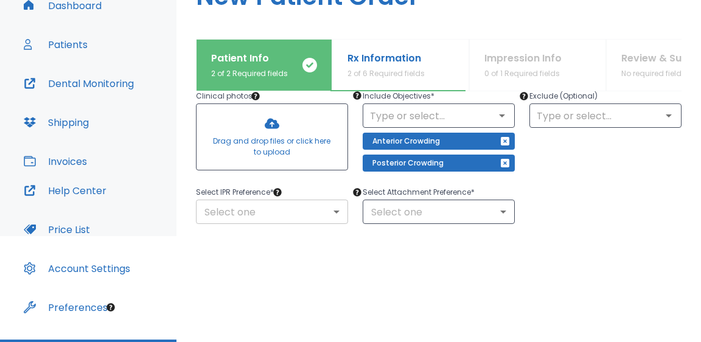
click at [318, 211] on body "​ Dr. Largoza Dashboard Patients Dental Monitoring Shipping Invoices Help Cente…" at bounding box center [350, 65] width 701 height 342
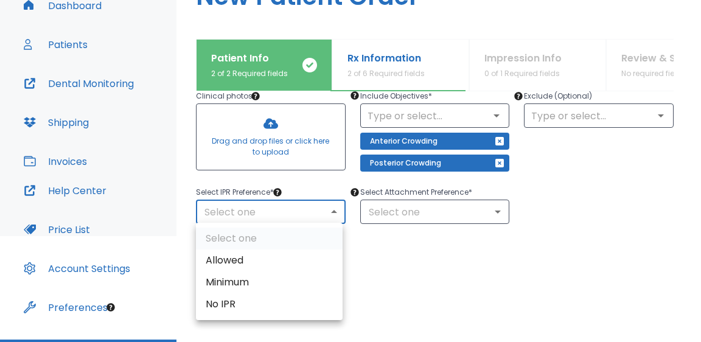
drag, startPoint x: 255, startPoint y: 263, endPoint x: 255, endPoint y: 250, distance: 13.4
click at [255, 262] on li "Allowed" at bounding box center [269, 260] width 147 height 22
type input "1"
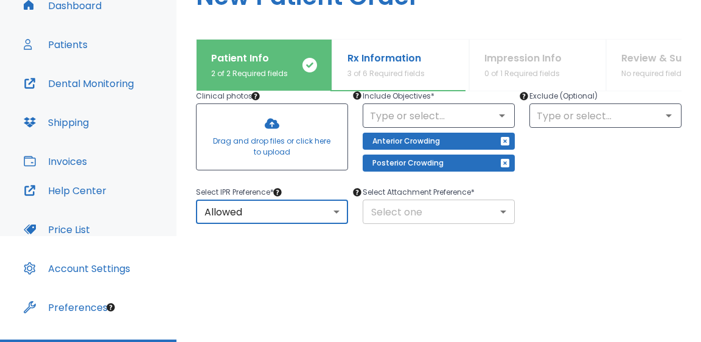
click at [469, 209] on body "​ Dr. Largoza Dashboard Patients Dental Monitoring Shipping Invoices Help Cente…" at bounding box center [350, 65] width 701 height 342
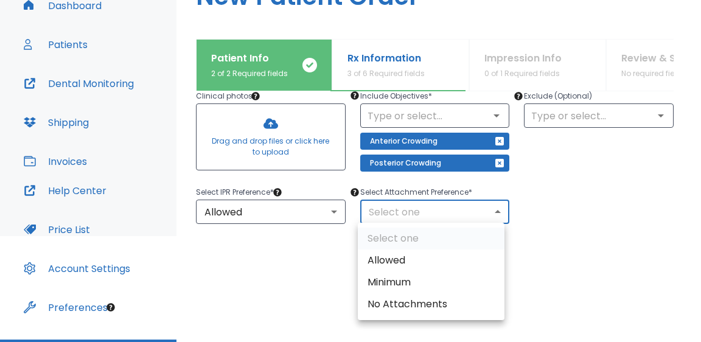
click at [399, 258] on li "Allowed" at bounding box center [431, 260] width 147 height 22
type input "1"
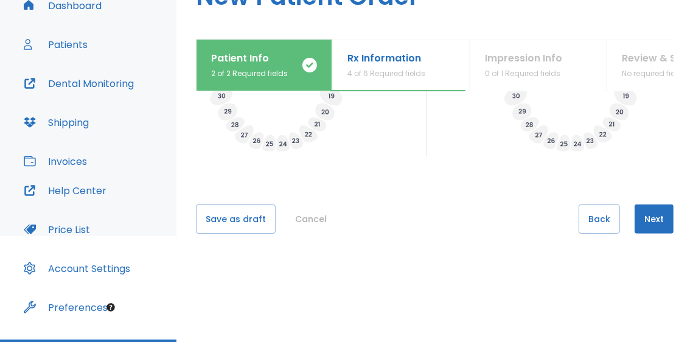
scroll to position [578, 0]
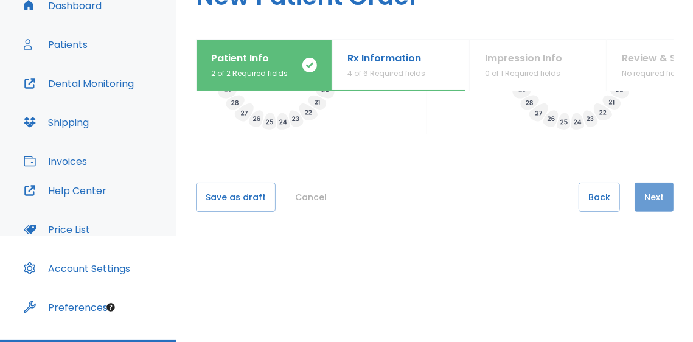
click at [660, 206] on button "Next" at bounding box center [653, 196] width 39 height 29
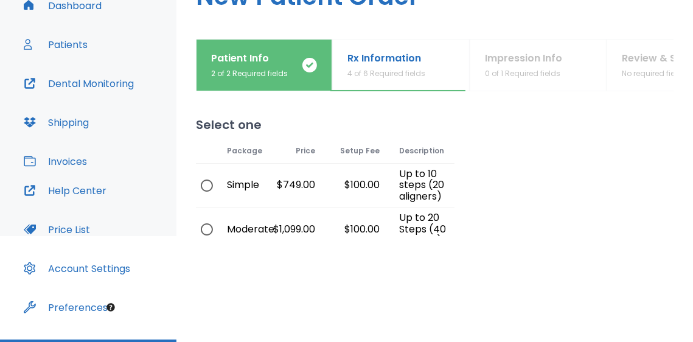
click at [203, 227] on input "radio" at bounding box center [207, 229] width 26 height 26
radio input "true"
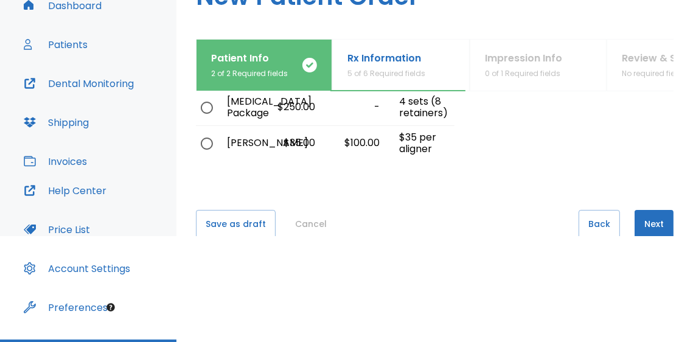
scroll to position [232, 0]
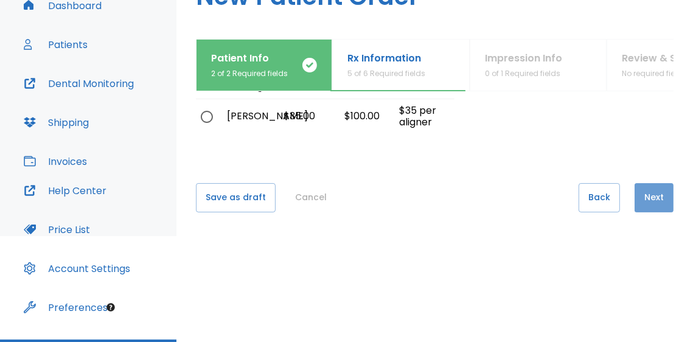
click at [642, 202] on button "Next" at bounding box center [653, 197] width 39 height 29
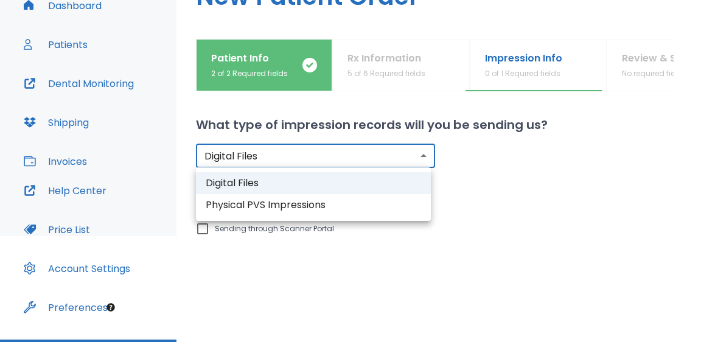
click at [421, 156] on body "​ Dr. Largoza Dashboard Patients Dental Monitoring Shipping Invoices Help Cente…" at bounding box center [350, 65] width 701 height 342
click at [421, 156] on div at bounding box center [350, 171] width 701 height 342
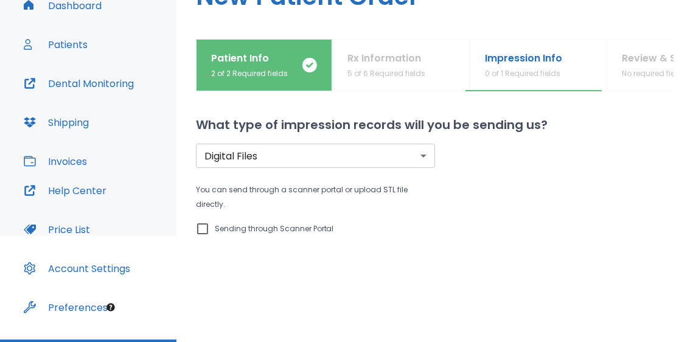
drag, startPoint x: 195, startPoint y: 224, endPoint x: 204, endPoint y: 223, distance: 9.7
click at [195, 223] on div "Patient Info 2 of 2 Required fields Rx Information 5 of 6 Required fields Impre…" at bounding box center [434, 137] width 516 height 197
click at [207, 226] on input "Sending through Scanner Portal" at bounding box center [202, 228] width 15 height 15
checkbox input "true"
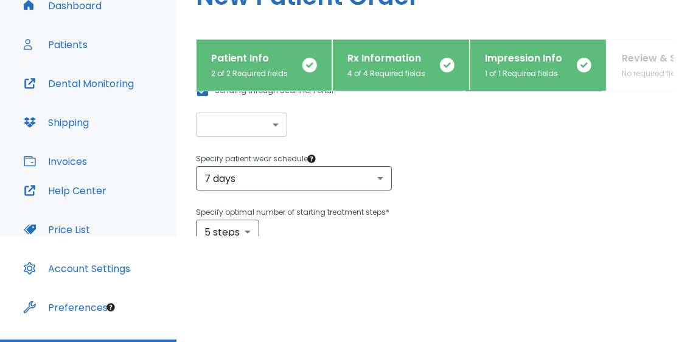
scroll to position [135, 0]
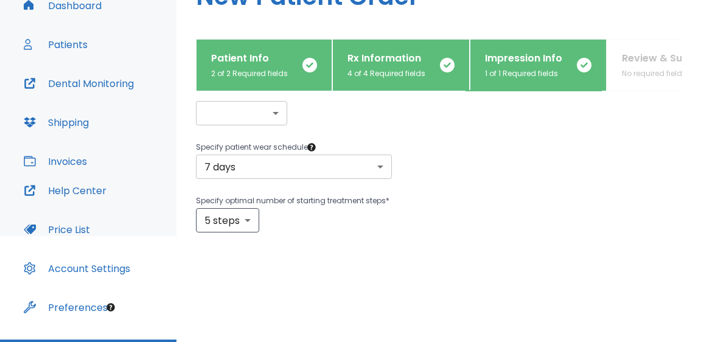
click at [370, 175] on body "​ Dr. Largoza Dashboard Patients Dental Monitoring Shipping Invoices Help Cente…" at bounding box center [350, 65] width 701 height 342
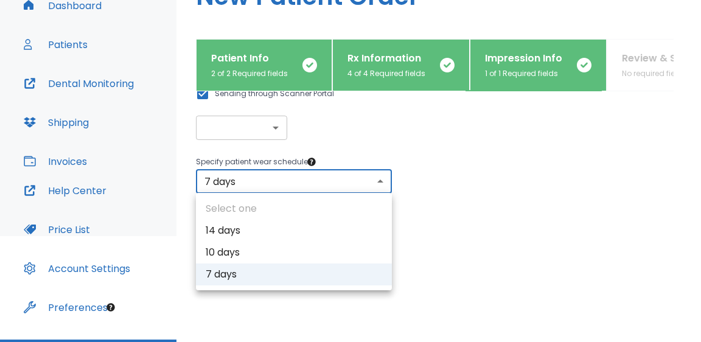
click at [372, 176] on div at bounding box center [350, 171] width 701 height 342
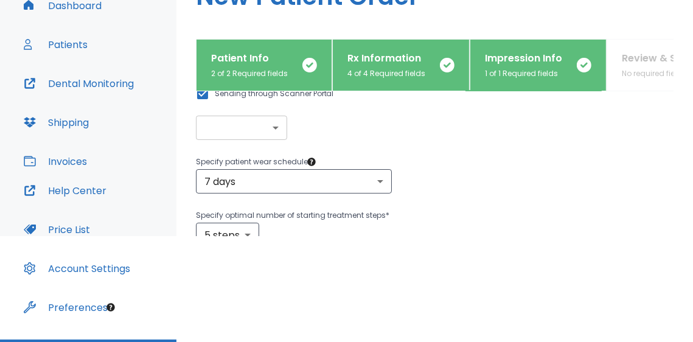
drag, startPoint x: 428, startPoint y: 171, endPoint x: 417, endPoint y: 172, distance: 11.0
click at [428, 171] on div "7 days 7 ​" at bounding box center [434, 181] width 477 height 24
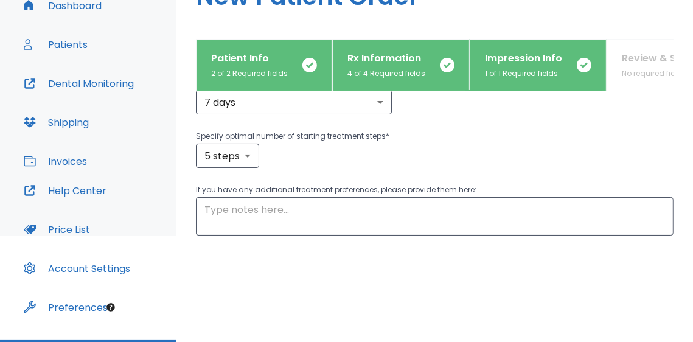
scroll to position [216, 0]
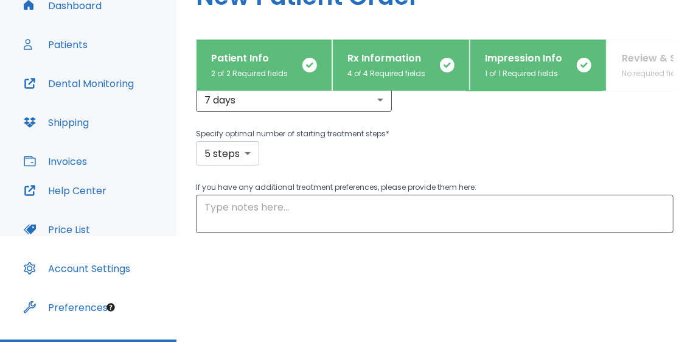
click at [254, 159] on body "​ Dr. Largoza Dashboard Patients Dental Monitoring Shipping Invoices Help Cente…" at bounding box center [346, 65] width 693 height 342
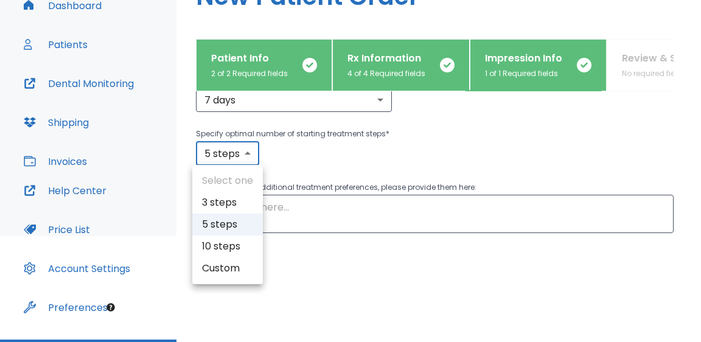
click at [242, 269] on li "Custom" at bounding box center [227, 268] width 71 height 22
type input "custom"
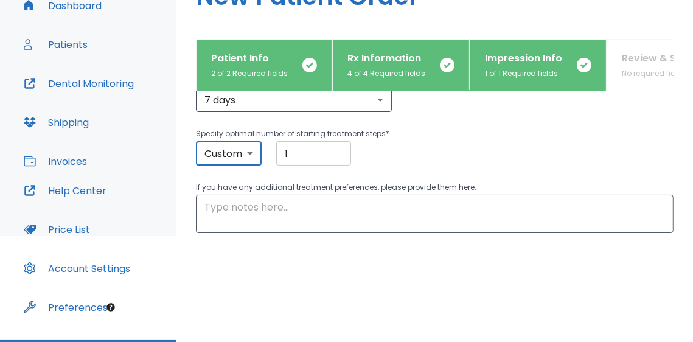
click at [297, 145] on input "1" at bounding box center [313, 153] width 75 height 24
click at [475, 160] on div "Custom custom ​ 1 ​" at bounding box center [434, 153] width 477 height 24
click at [377, 201] on textarea at bounding box center [434, 214] width 460 height 28
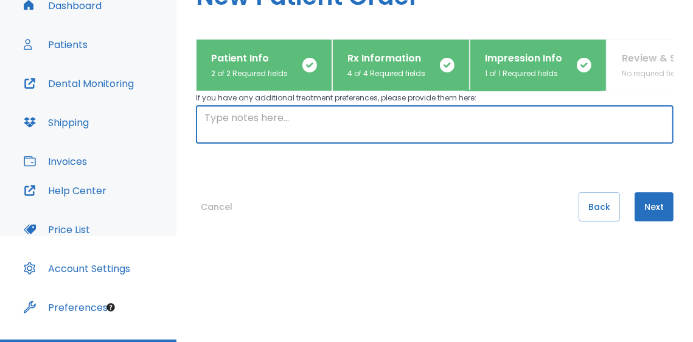
scroll to position [316, 0]
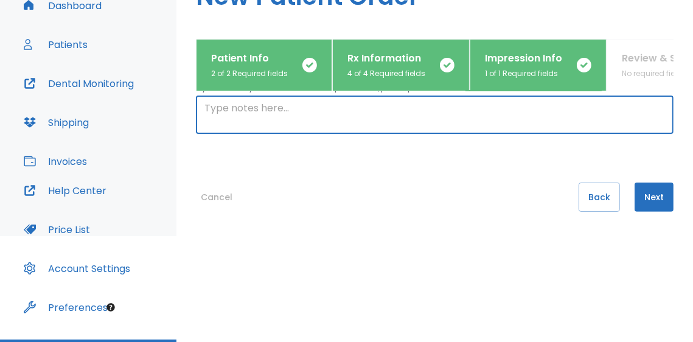
click at [648, 196] on button "Next" at bounding box center [653, 196] width 39 height 29
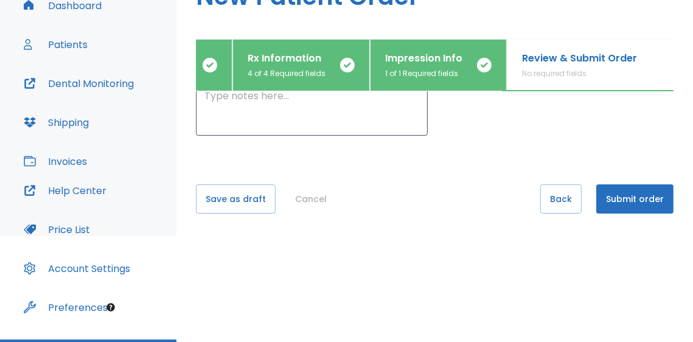
scroll to position [137, 0]
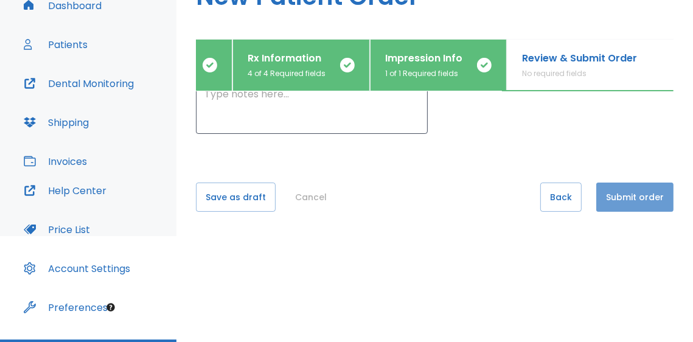
click at [641, 198] on button "Submit order" at bounding box center [634, 196] width 77 height 29
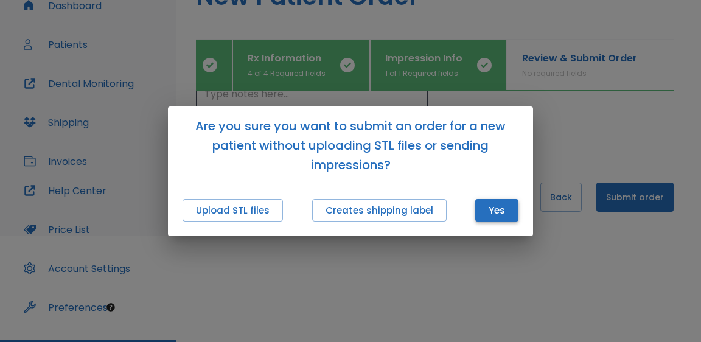
click at [507, 213] on button "Yes" at bounding box center [496, 210] width 43 height 22
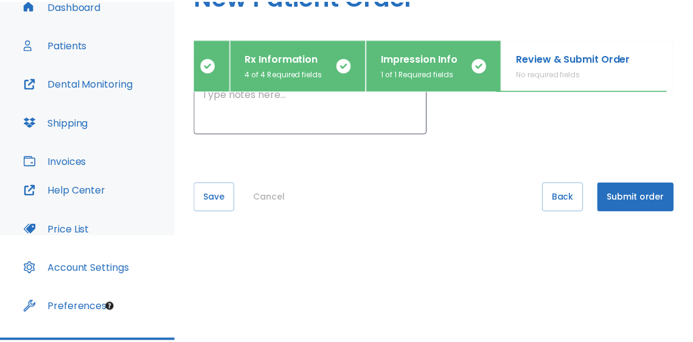
scroll to position [0, 92]
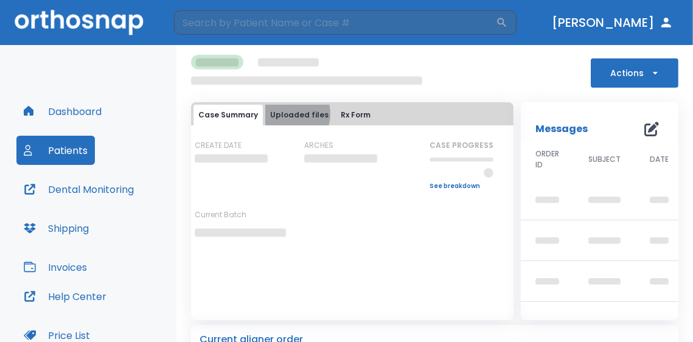
click at [287, 114] on button "Uploaded files" at bounding box center [299, 115] width 68 height 21
